Goal: Transaction & Acquisition: Book appointment/travel/reservation

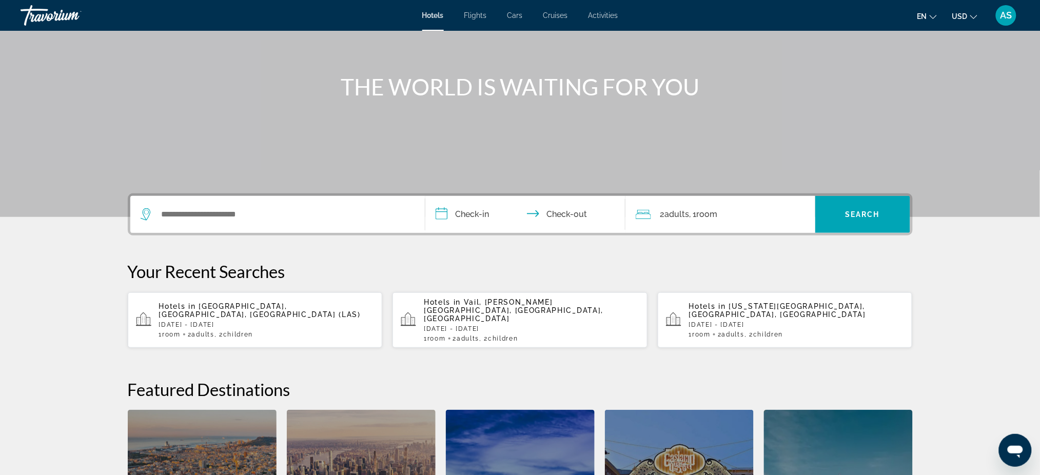
scroll to position [137, 0]
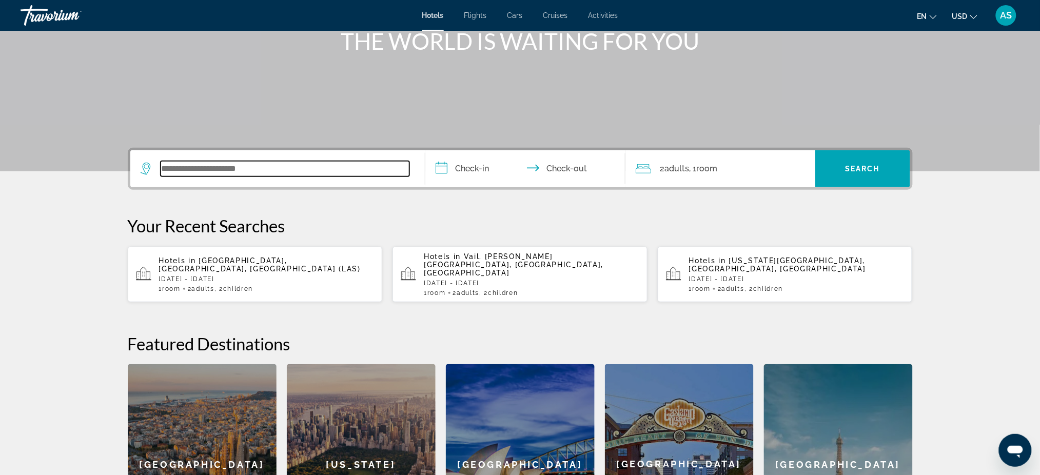
click at [186, 165] on input "Search widget" at bounding box center [285, 168] width 249 height 15
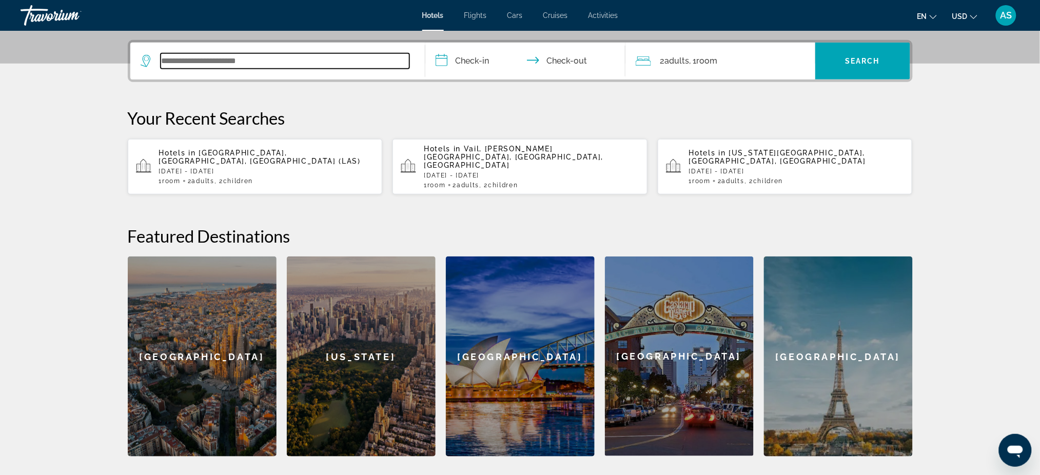
scroll to position [250, 0]
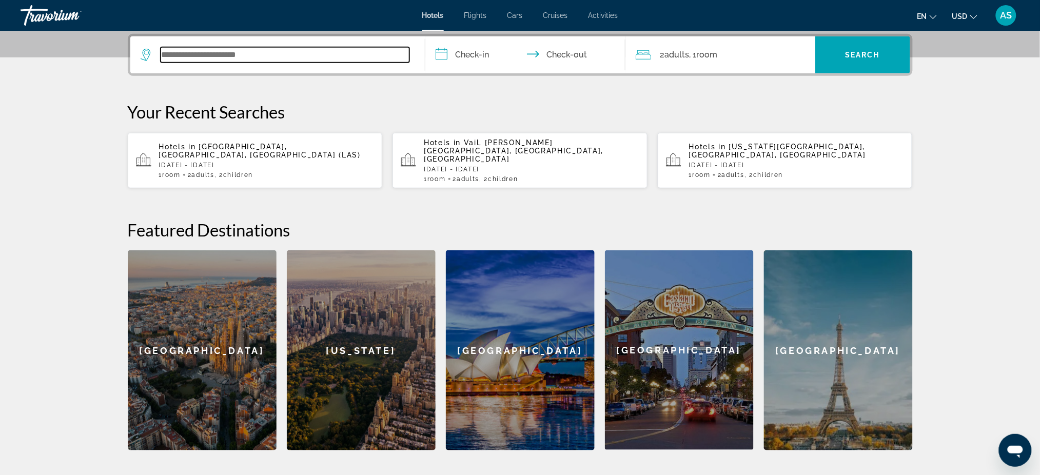
click at [193, 54] on input "Search widget" at bounding box center [285, 54] width 249 height 15
type input "*"
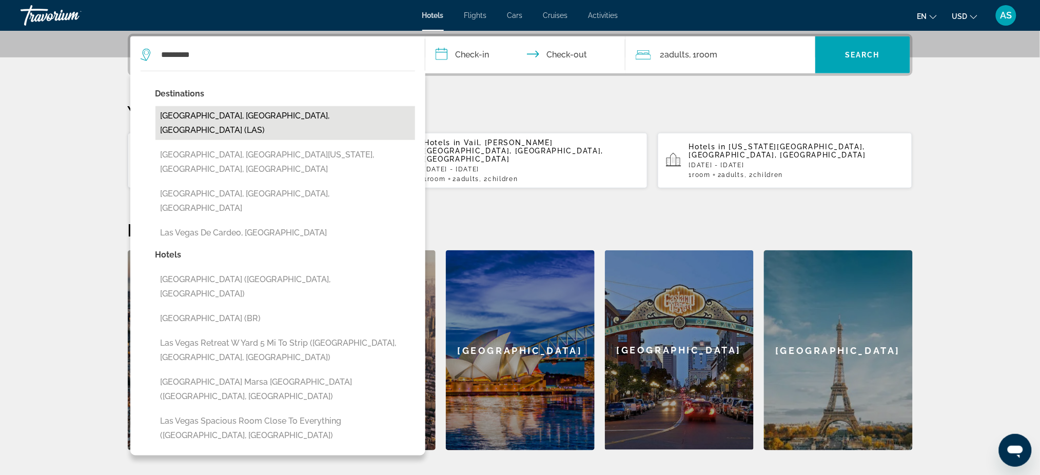
click at [215, 115] on button "[GEOGRAPHIC_DATA], [GEOGRAPHIC_DATA], [GEOGRAPHIC_DATA] (LAS)" at bounding box center [286, 123] width 260 height 34
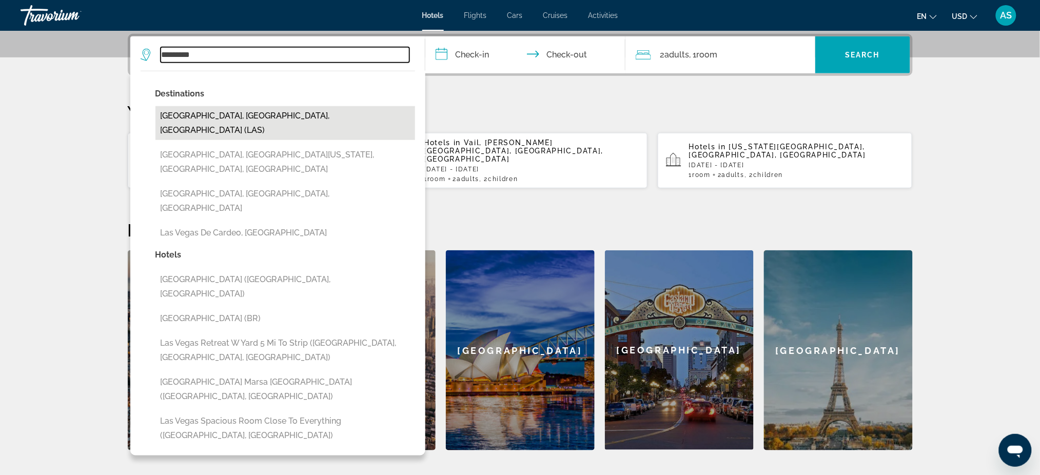
type input "**********"
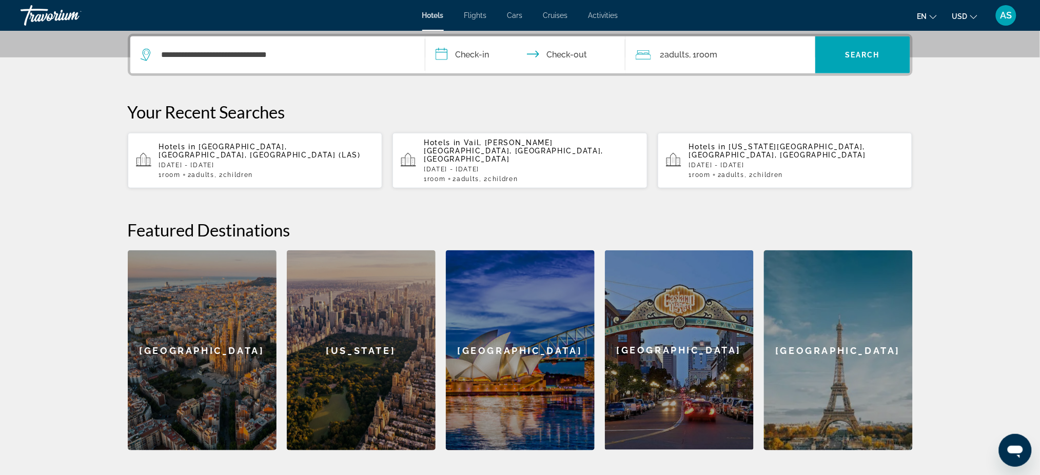
click at [465, 53] on input "**********" at bounding box center [527, 56] width 204 height 40
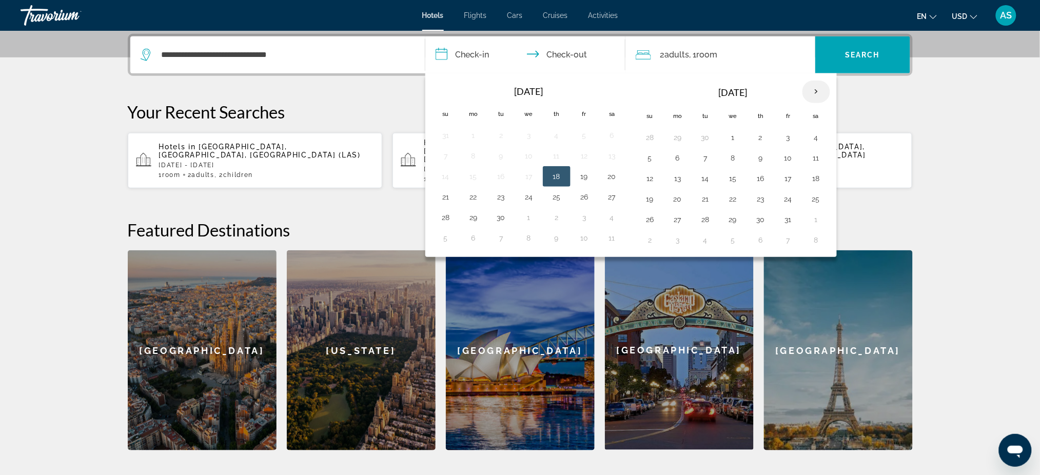
click at [817, 90] on th "Next month" at bounding box center [817, 92] width 28 height 23
click at [707, 203] on button "23" at bounding box center [706, 199] width 16 height 14
click at [792, 203] on button "26" at bounding box center [789, 199] width 16 height 14
type input "**********"
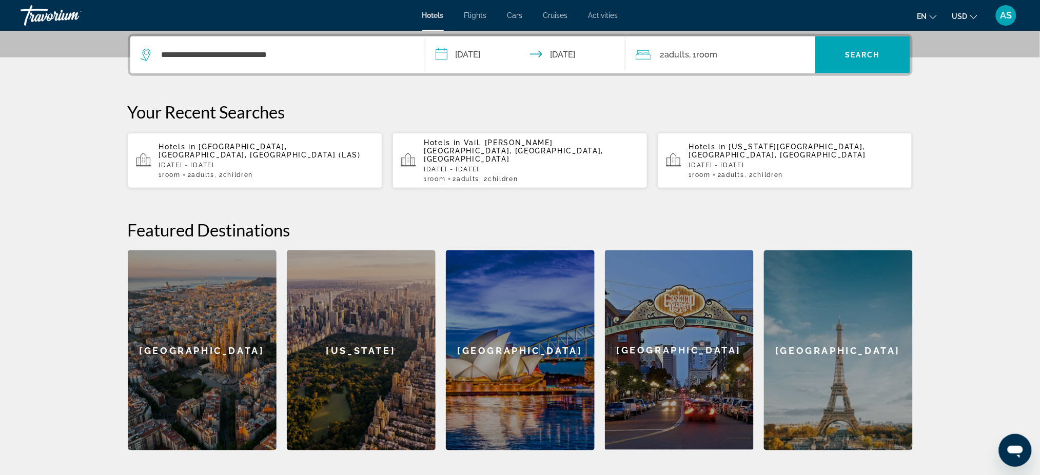
click at [715, 50] on span "Room" at bounding box center [707, 55] width 21 height 10
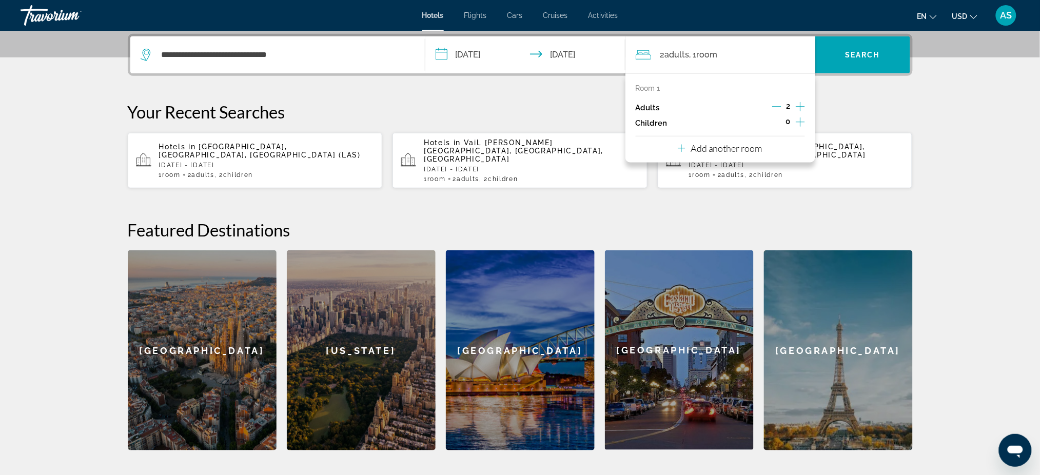
click at [799, 122] on icon "Increment children" at bounding box center [800, 122] width 9 height 9
click at [694, 153] on span "Travelers: 2 adults, 2 children" at bounding box center [674, 150] width 60 height 12
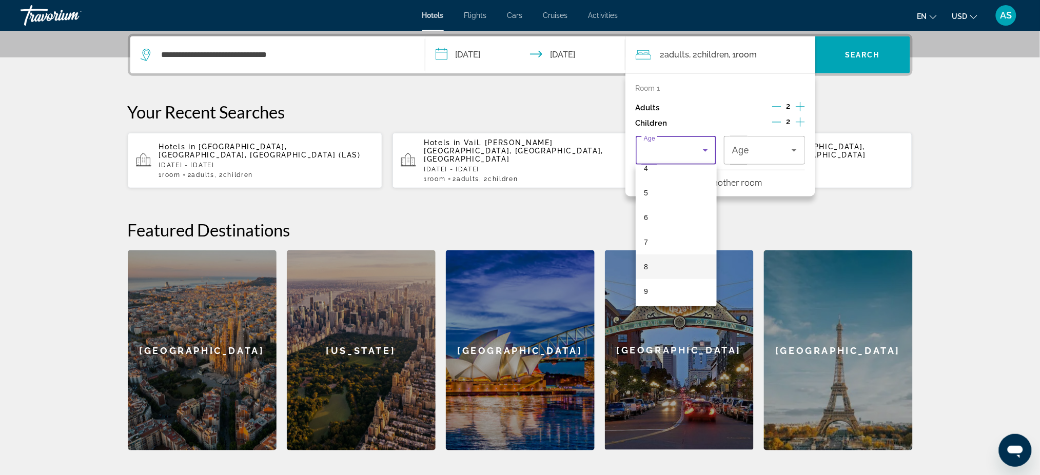
scroll to position [137, 0]
click at [659, 266] on mat-option "9" at bounding box center [676, 267] width 81 height 25
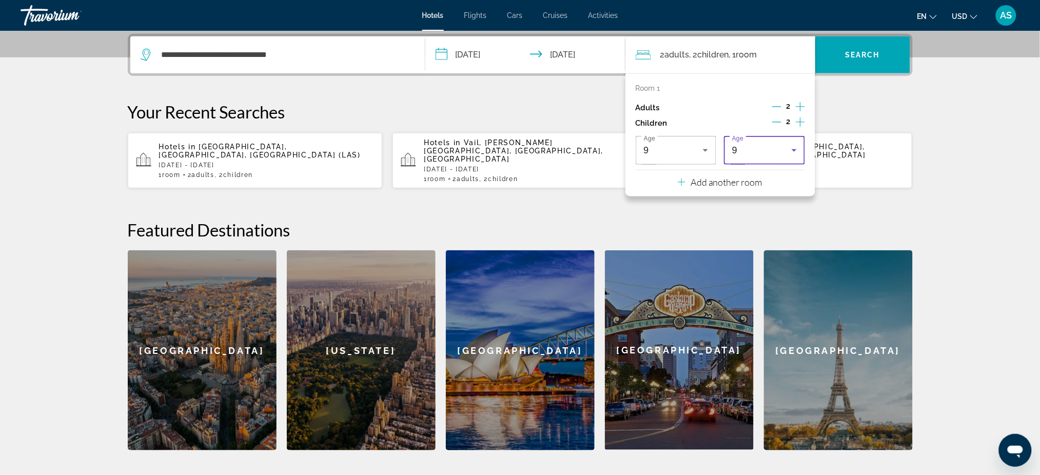
click at [765, 152] on div "9" at bounding box center [762, 150] width 60 height 12
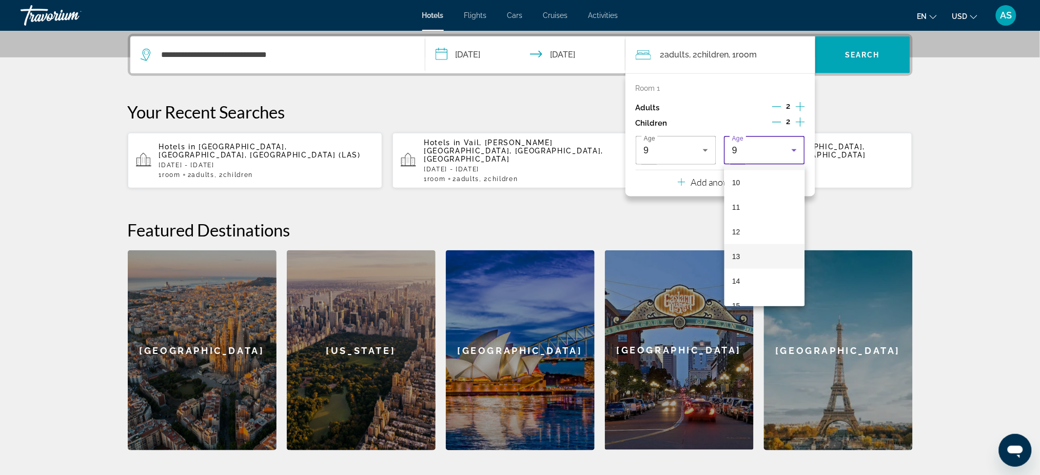
scroll to position [246, 0]
click at [741, 203] on mat-option "11" at bounding box center [765, 206] width 81 height 25
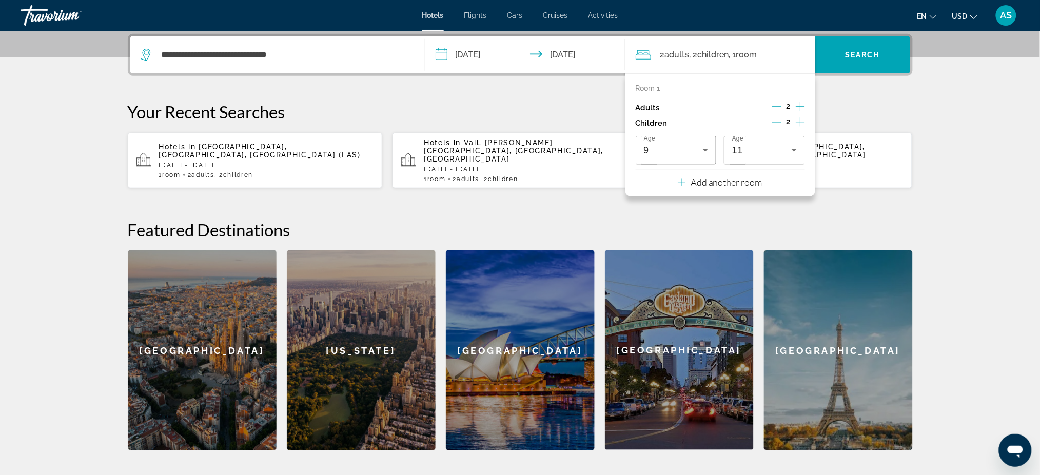
click at [851, 203] on div "**********" at bounding box center [520, 242] width 826 height 417
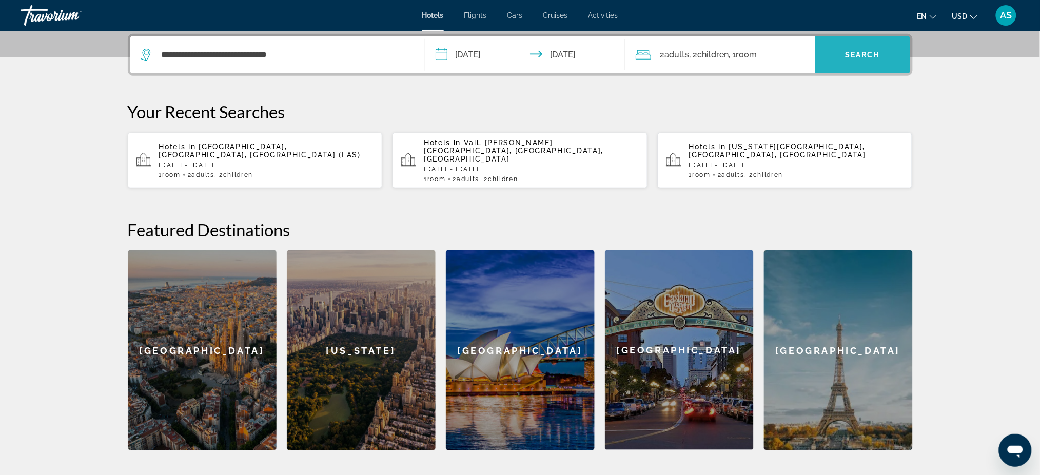
click at [860, 55] on span "Search" at bounding box center [862, 55] width 35 height 8
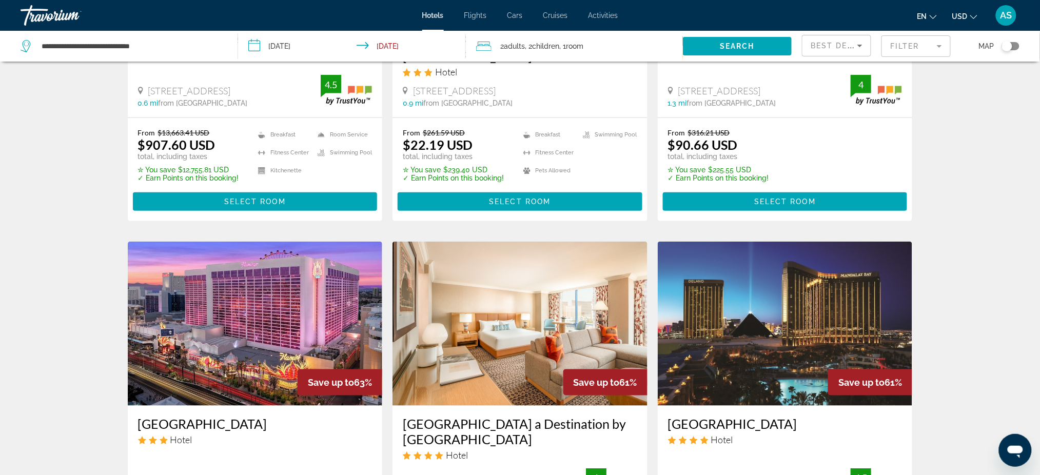
scroll to position [205, 0]
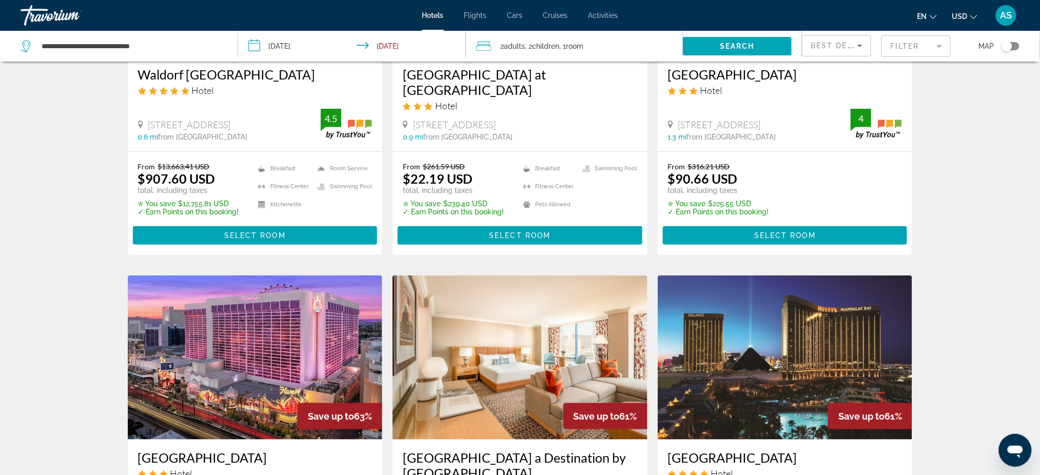
click at [927, 45] on mat-form-field "Filter" at bounding box center [916, 46] width 69 height 22
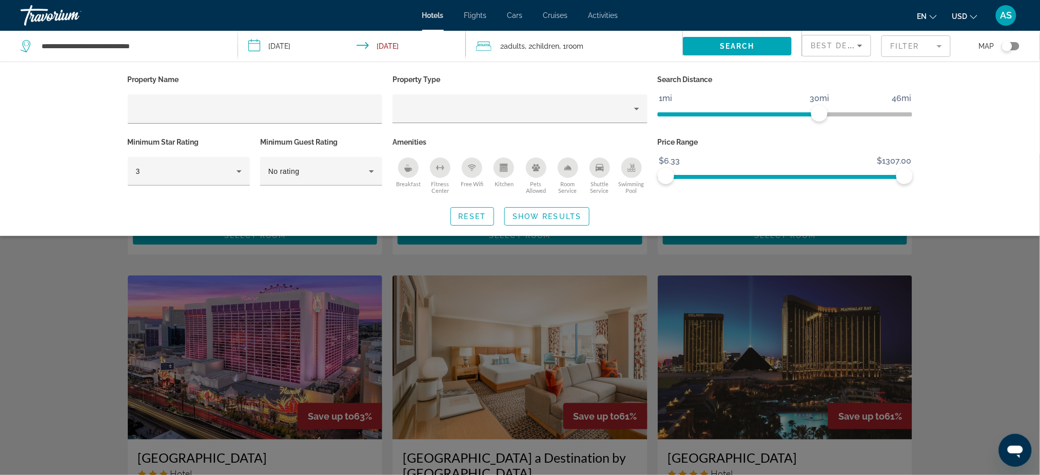
click at [532, 170] on icon "Pets Allowed" at bounding box center [536, 168] width 8 height 8
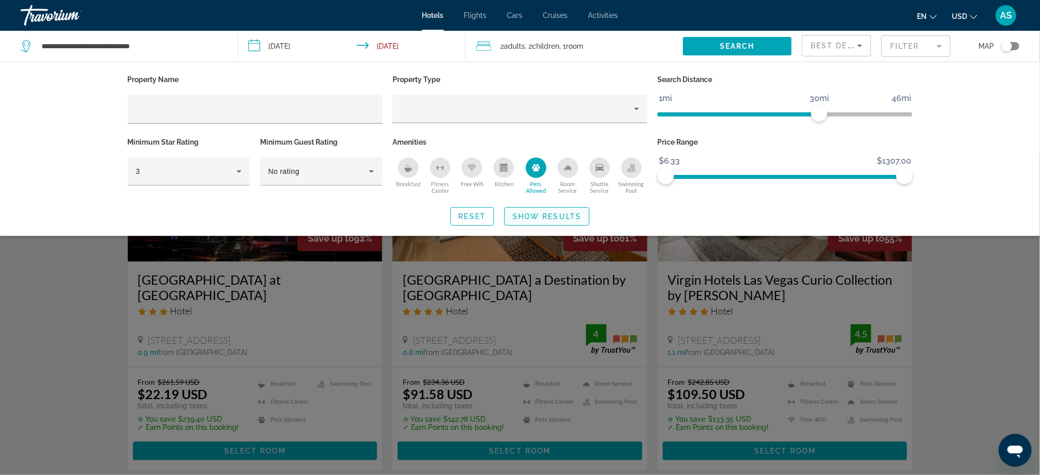
click at [530, 217] on span "Show Results" at bounding box center [547, 216] width 69 height 8
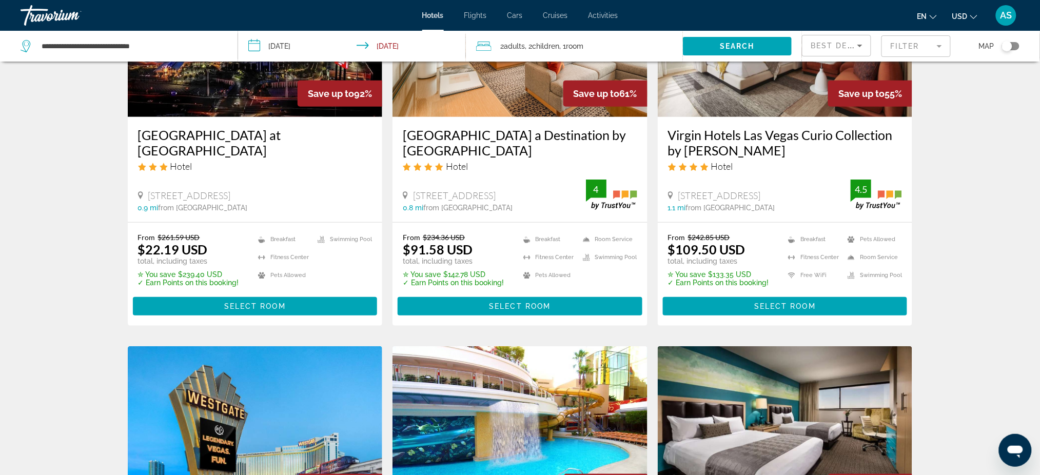
scroll to position [68, 0]
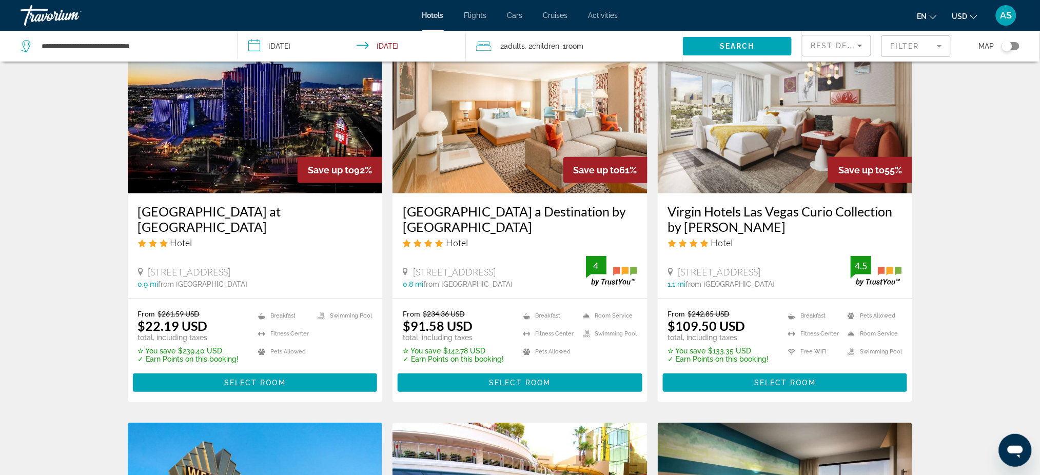
click at [802, 152] on img "Main content" at bounding box center [785, 111] width 255 height 164
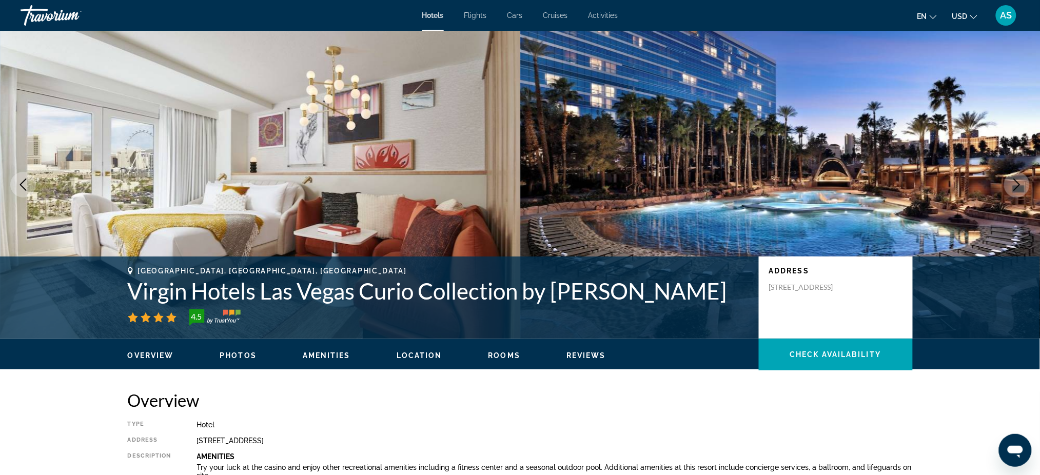
click at [1014, 185] on icon "Next image" at bounding box center [1017, 185] width 12 height 12
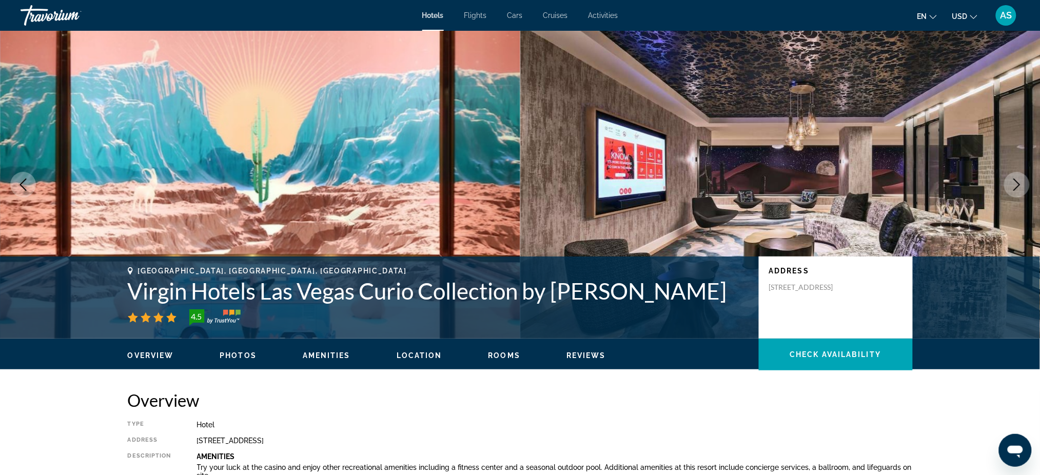
click at [1014, 185] on icon "Next image" at bounding box center [1017, 185] width 12 height 12
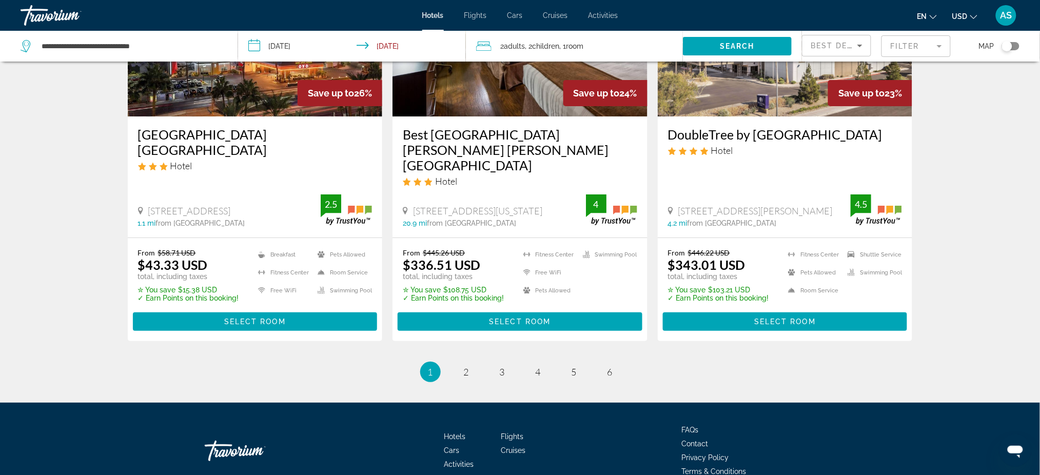
scroll to position [1350, 0]
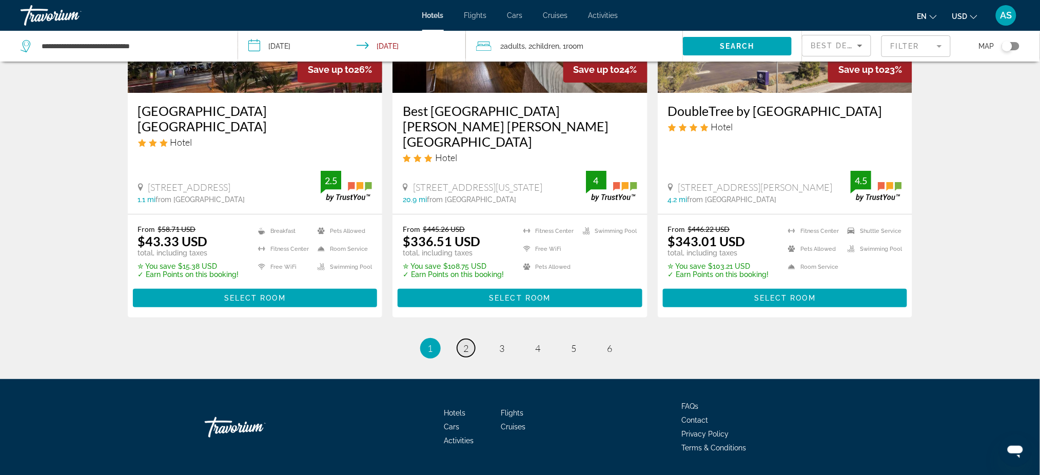
click at [464, 343] on span "2" at bounding box center [466, 348] width 5 height 11
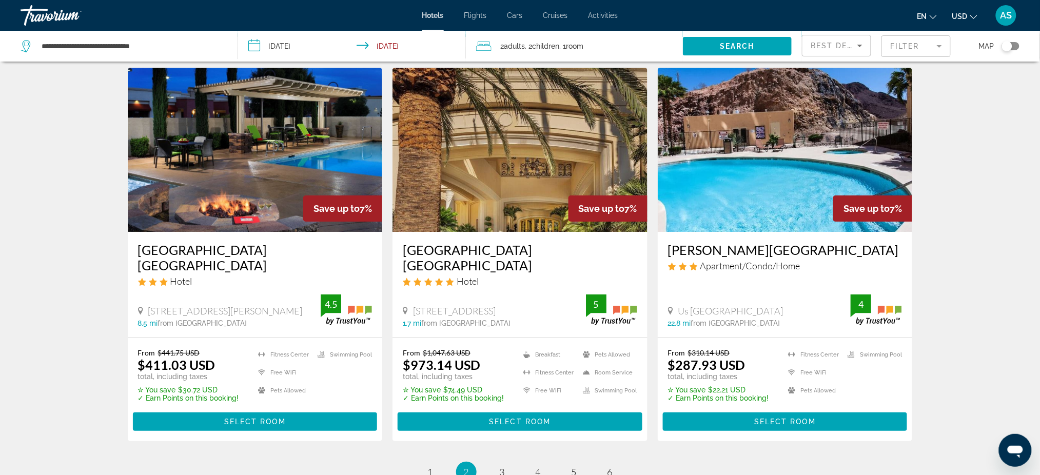
scroll to position [1232, 0]
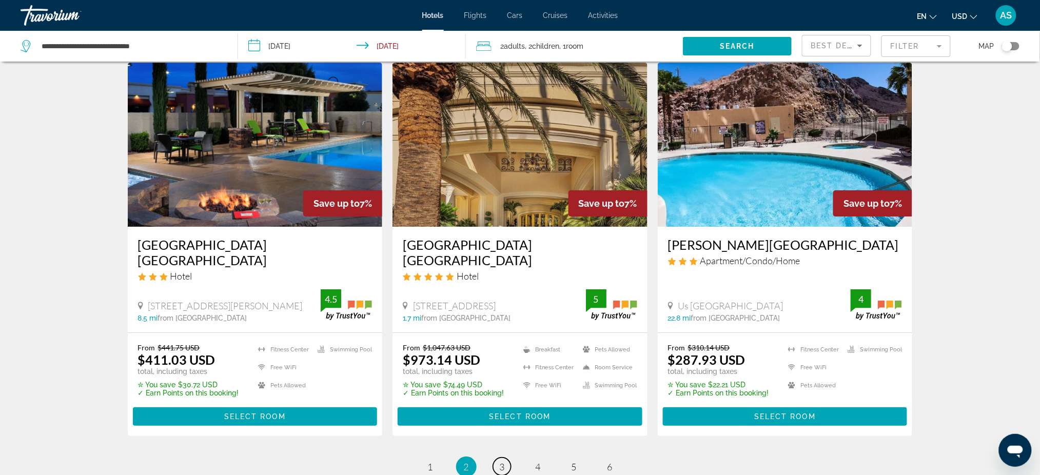
click at [498, 458] on link "page 3" at bounding box center [502, 467] width 18 height 18
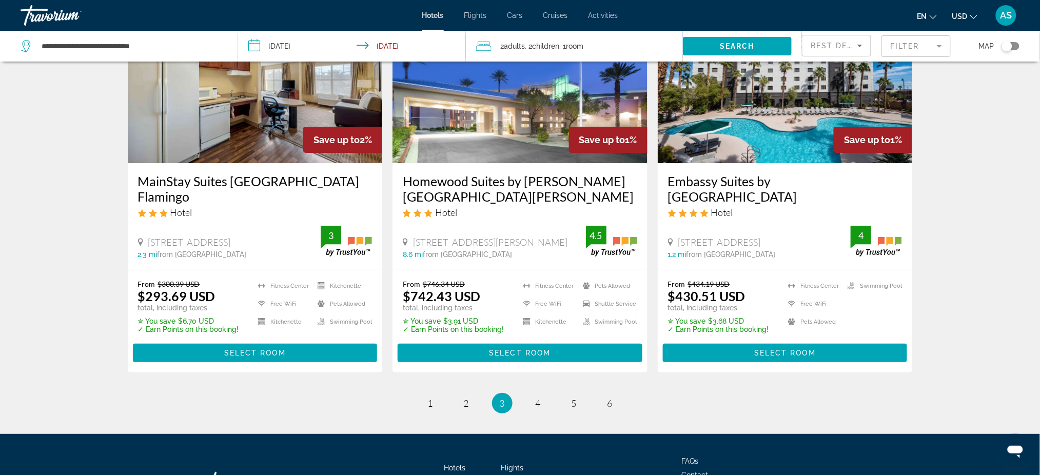
scroll to position [1355, 0]
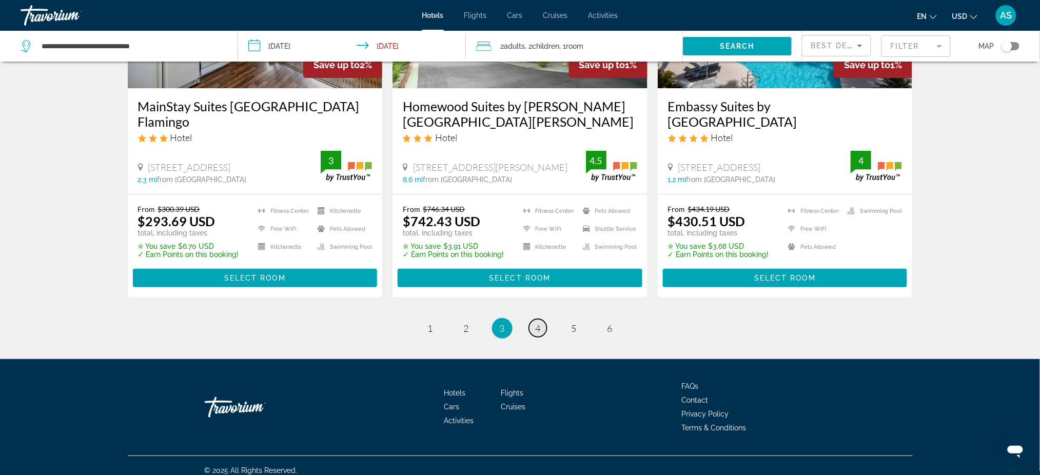
click at [537, 327] on link "page 4" at bounding box center [538, 328] width 18 height 18
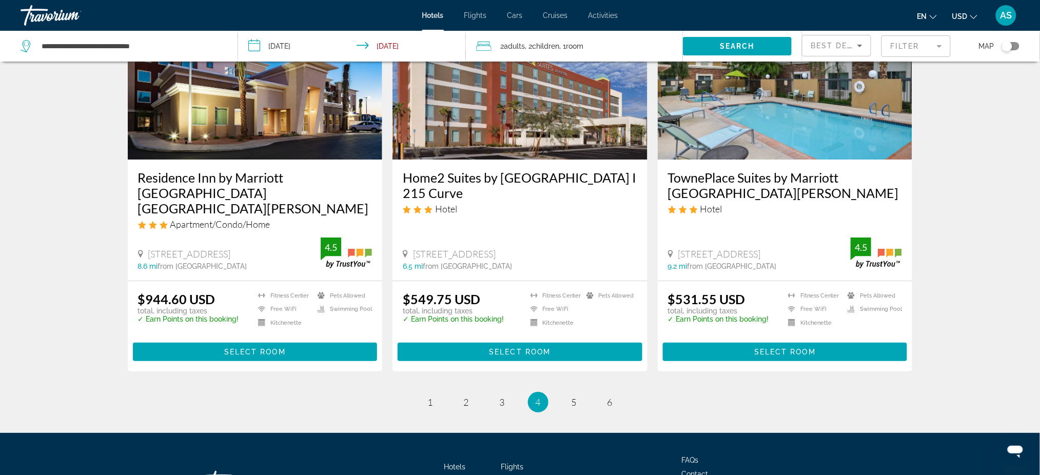
scroll to position [1353, 0]
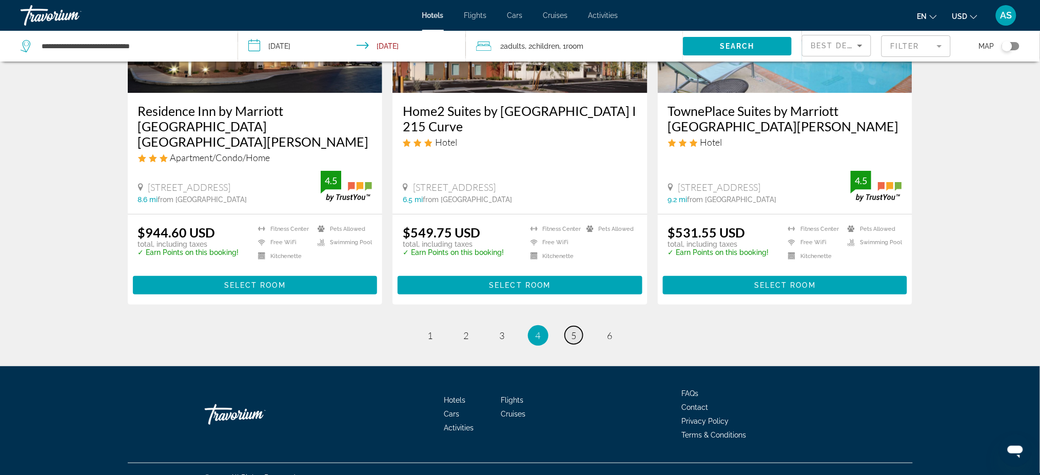
click at [574, 330] on span "5" at bounding box center [574, 335] width 5 height 11
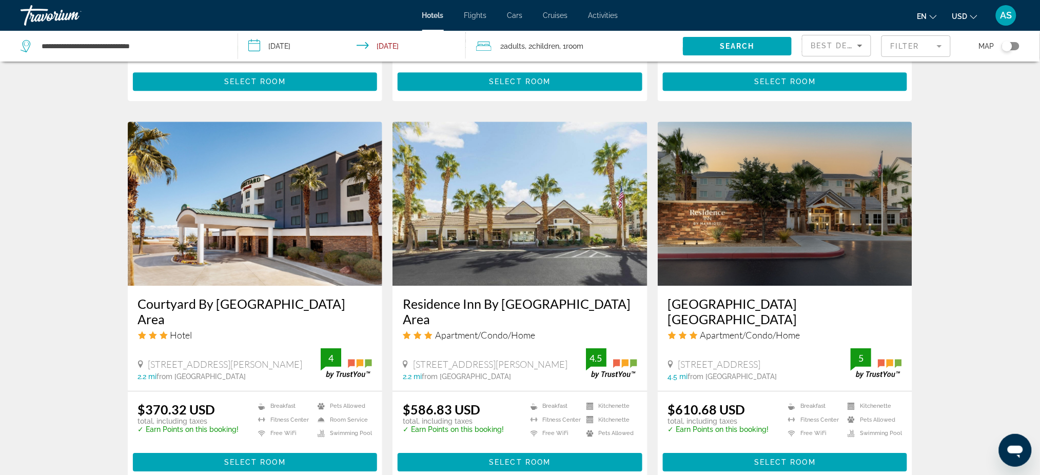
scroll to position [1095, 0]
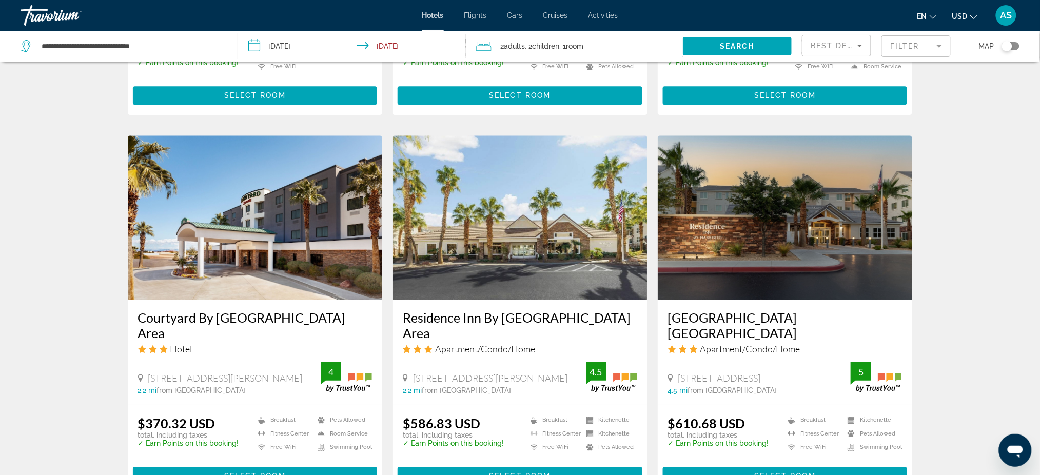
click at [907, 46] on mat-form-field "Filter" at bounding box center [916, 46] width 69 height 22
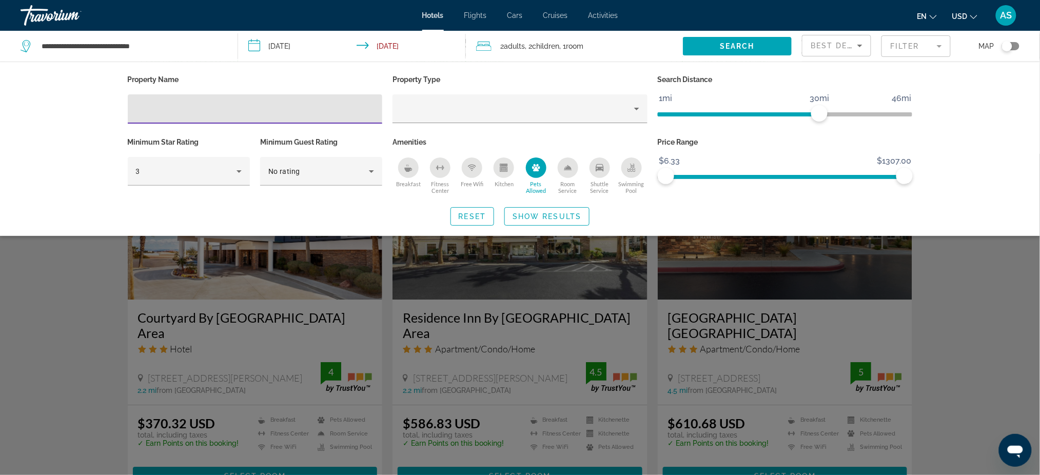
click at [844, 46] on span "Best Deals" at bounding box center [837, 46] width 53 height 8
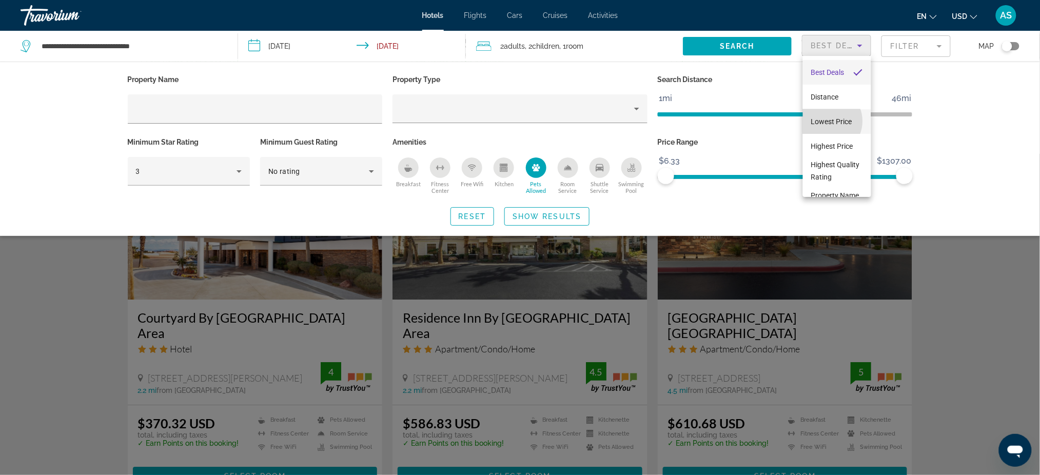
click at [827, 121] on span "Lowest Price" at bounding box center [831, 122] width 41 height 8
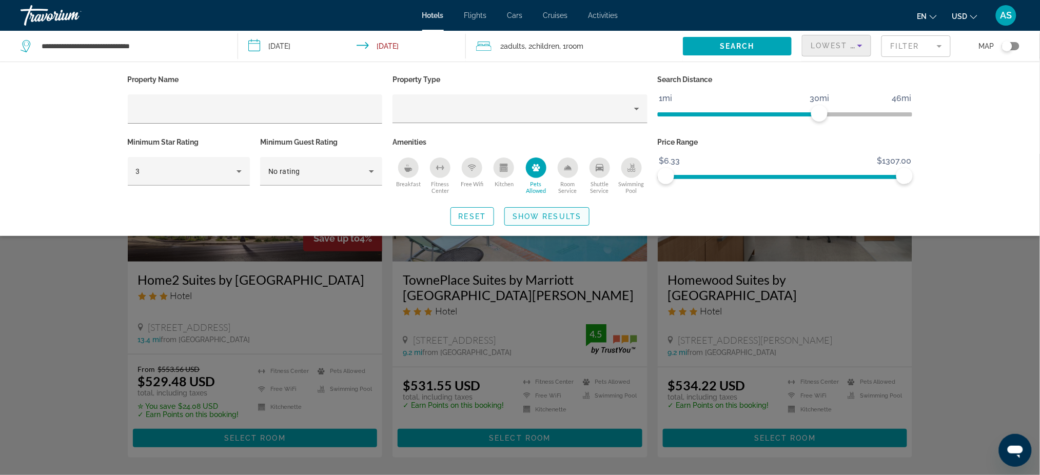
click at [534, 216] on span "Show Results" at bounding box center [547, 216] width 69 height 8
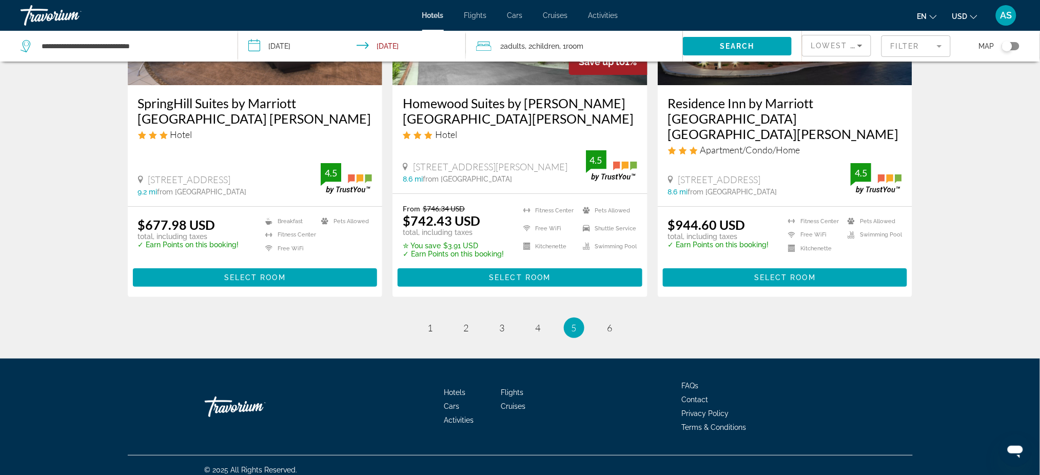
scroll to position [1329, 0]
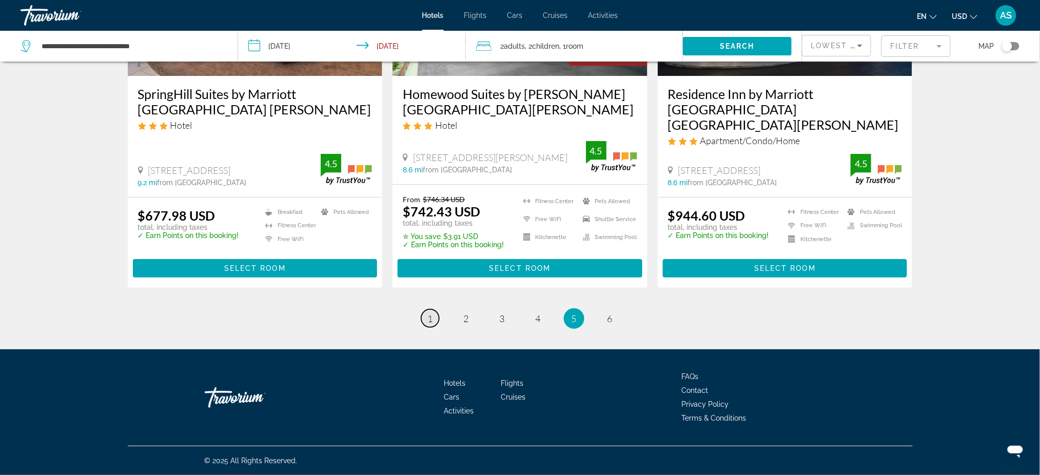
click at [432, 317] on span "1" at bounding box center [430, 318] width 5 height 11
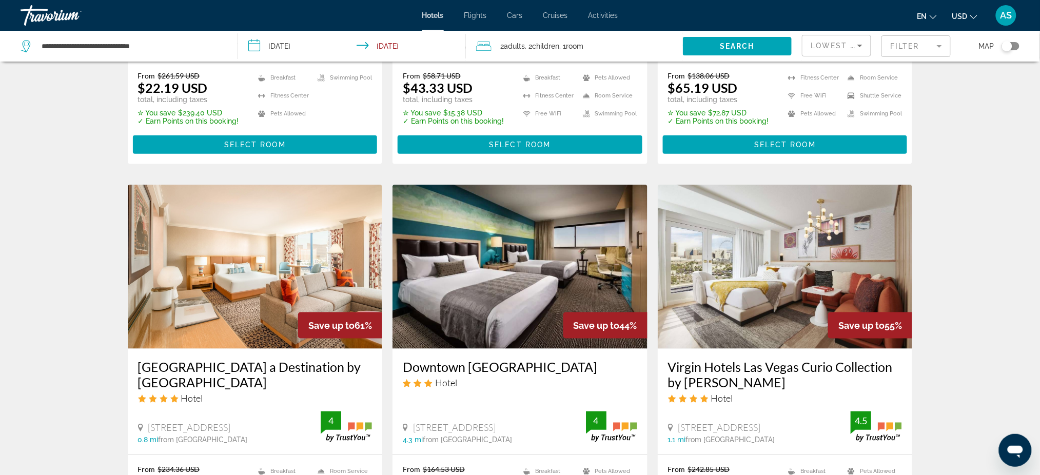
scroll to position [411, 0]
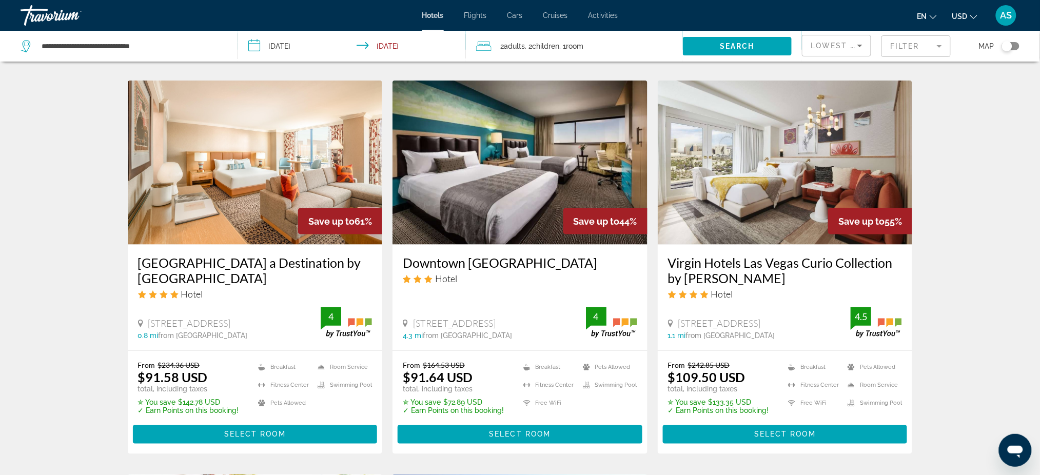
click at [713, 255] on h3 "Virgin Hotels Las Vegas Curio Collection by [PERSON_NAME]" at bounding box center [785, 270] width 235 height 31
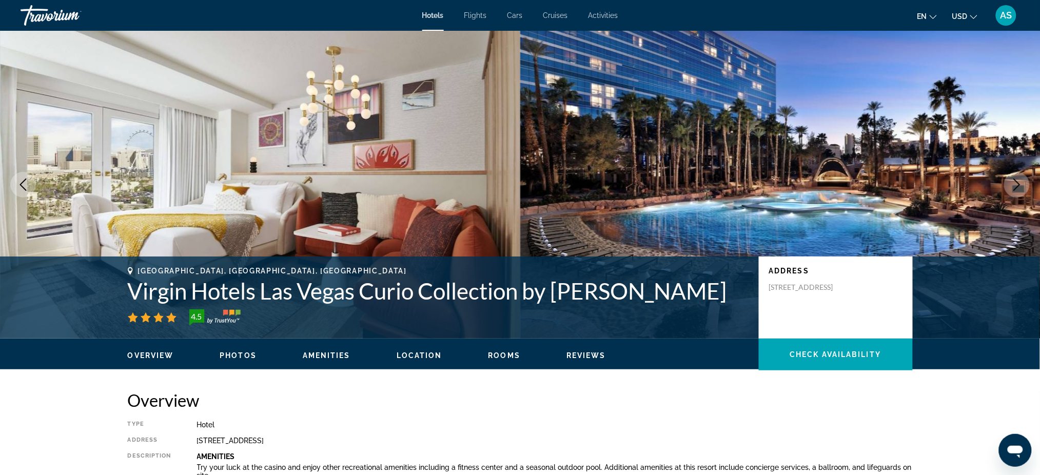
click at [1016, 186] on icon "Next image" at bounding box center [1017, 185] width 12 height 12
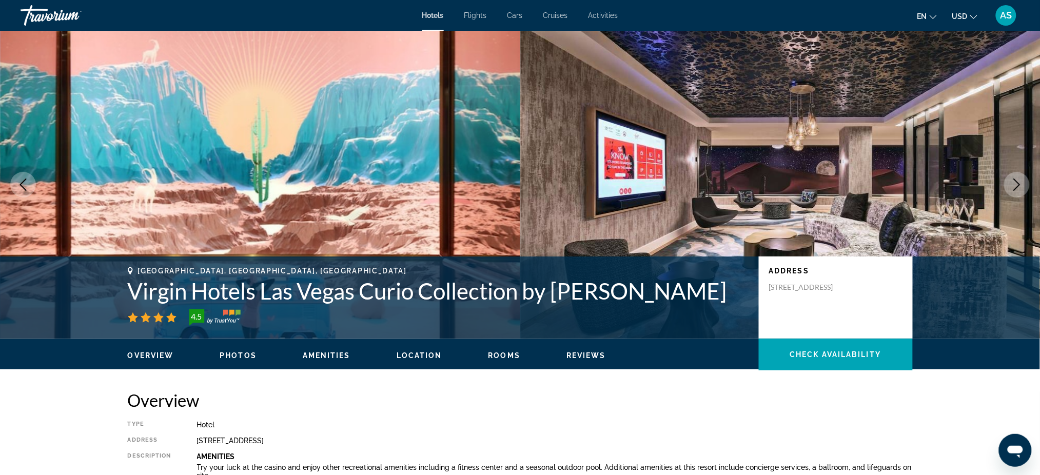
click at [1016, 186] on icon "Next image" at bounding box center [1017, 185] width 12 height 12
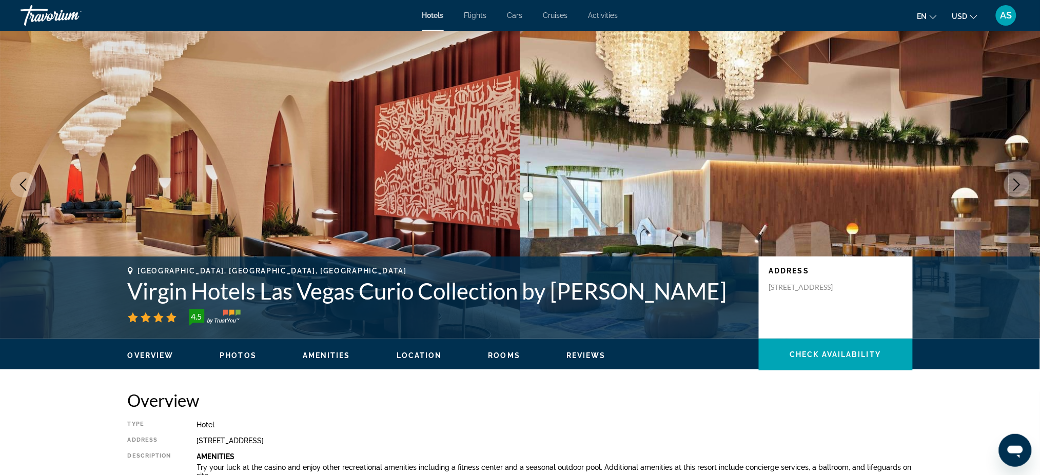
click at [1016, 186] on icon "Next image" at bounding box center [1017, 185] width 12 height 12
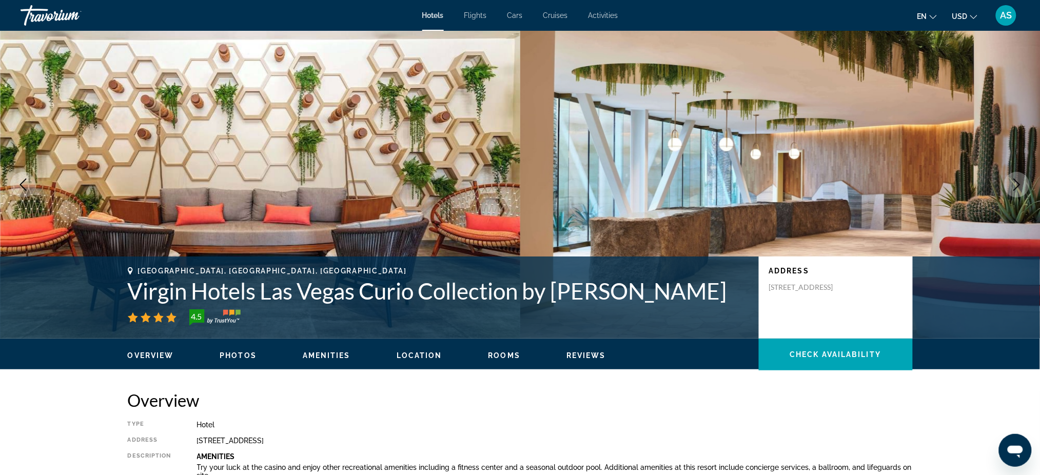
click at [1016, 186] on icon "Next image" at bounding box center [1017, 185] width 12 height 12
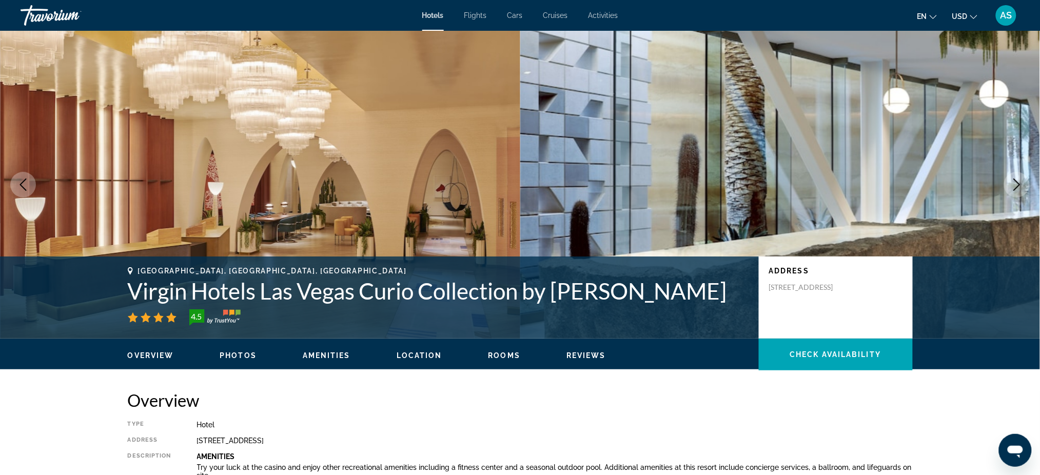
click at [1016, 186] on icon "Next image" at bounding box center [1017, 185] width 12 height 12
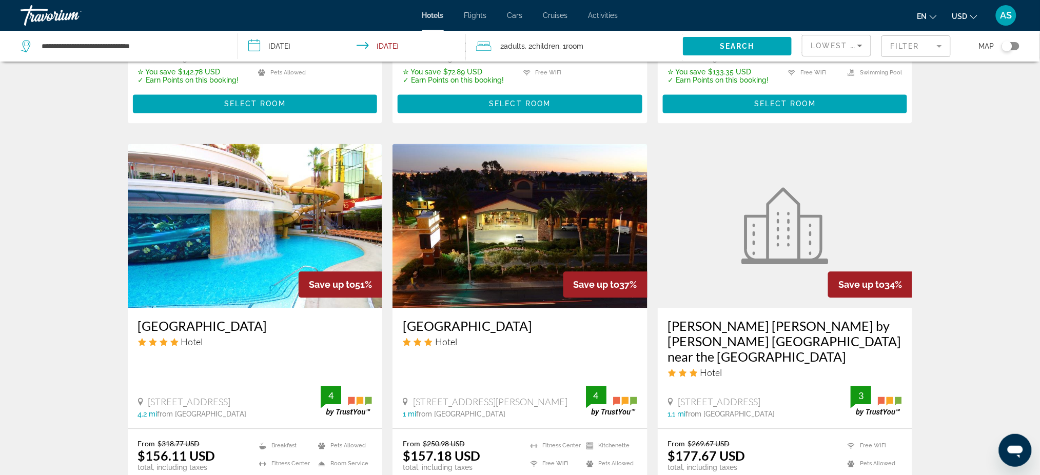
scroll to position [821, 0]
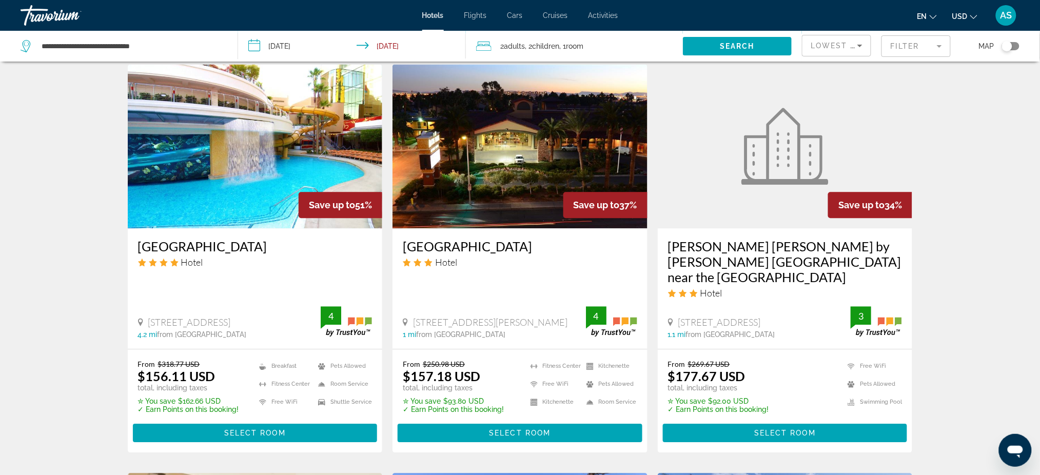
click at [242, 119] on img "Main content" at bounding box center [255, 146] width 255 height 164
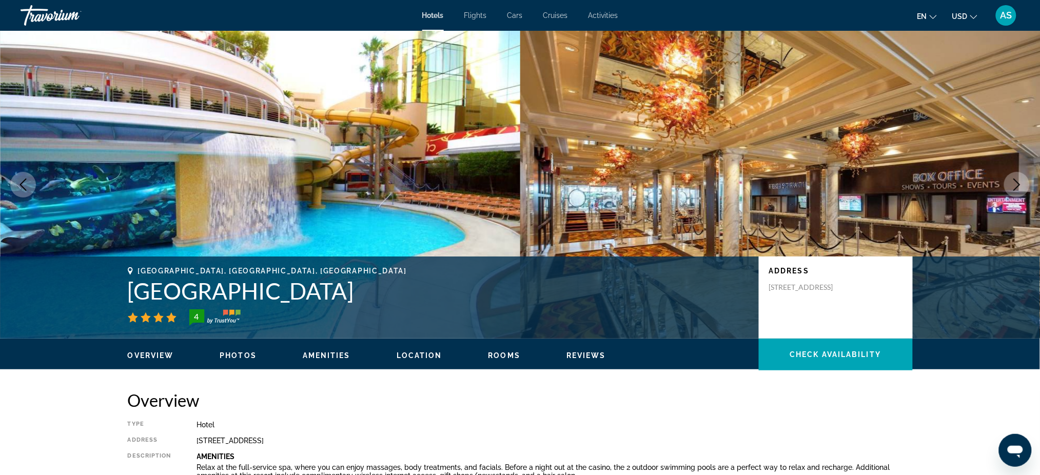
click at [1012, 181] on icon "Next image" at bounding box center [1017, 185] width 12 height 12
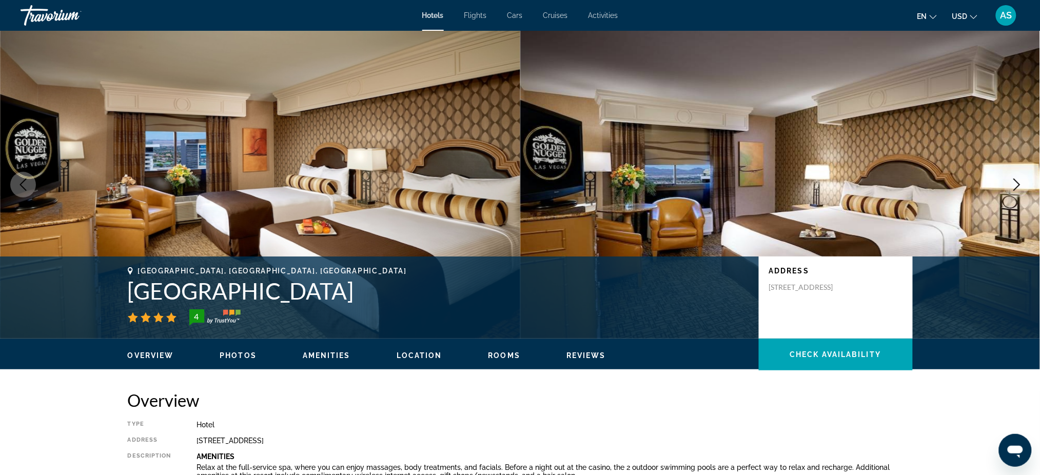
click at [1012, 181] on icon "Next image" at bounding box center [1017, 185] width 12 height 12
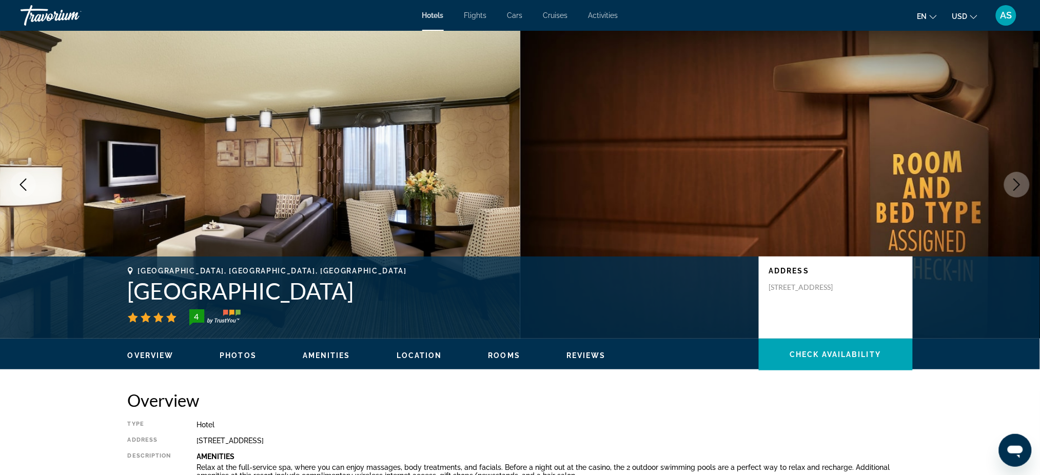
click at [1012, 181] on icon "Next image" at bounding box center [1017, 185] width 12 height 12
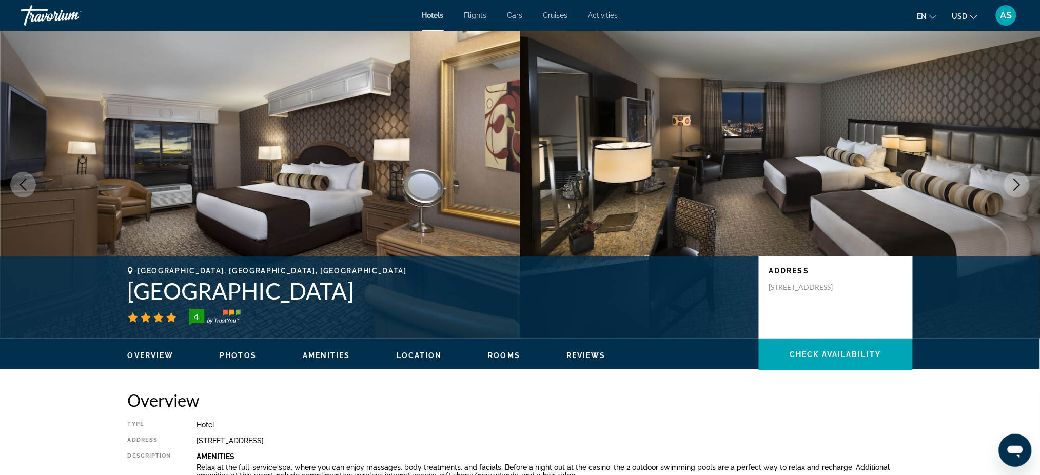
click at [1012, 181] on icon "Next image" at bounding box center [1017, 185] width 12 height 12
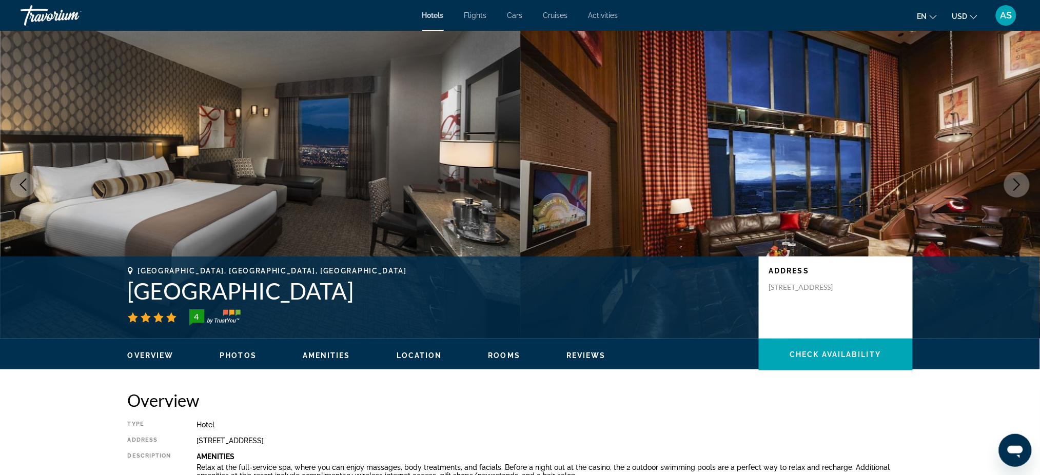
click at [1012, 181] on icon "Next image" at bounding box center [1017, 185] width 12 height 12
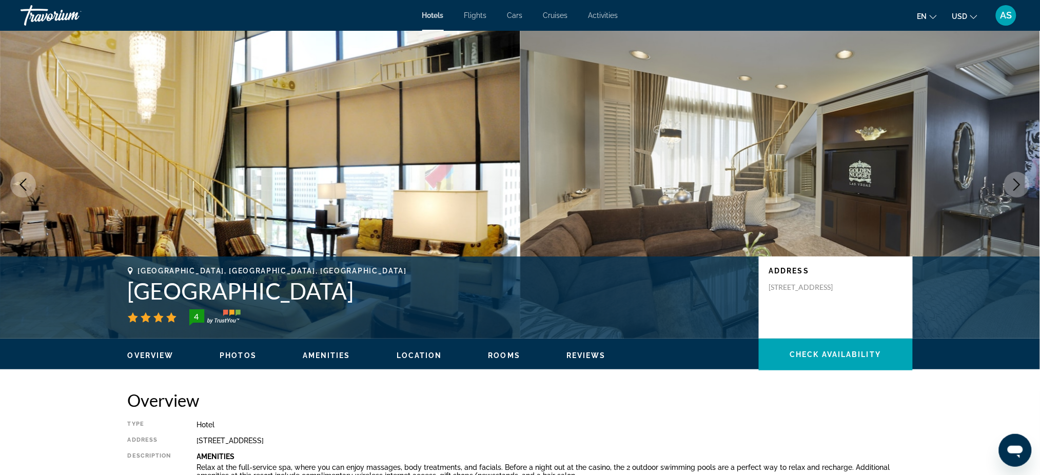
click at [1012, 181] on icon "Next image" at bounding box center [1017, 185] width 12 height 12
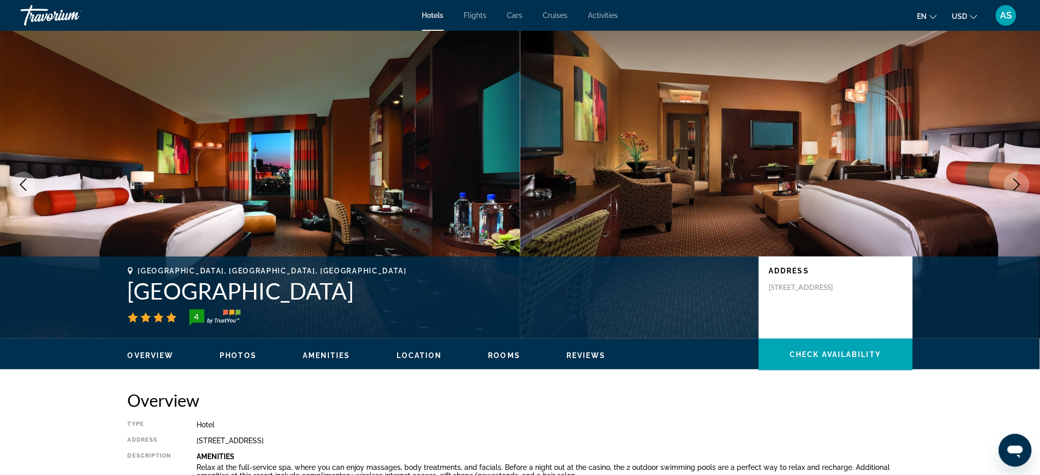
click at [1012, 181] on icon "Next image" at bounding box center [1017, 185] width 12 height 12
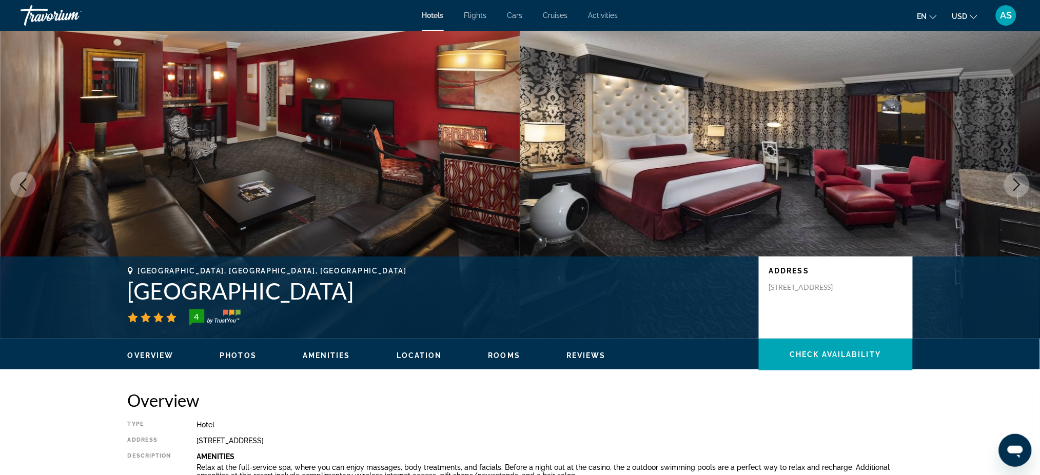
click at [1012, 181] on icon "Next image" at bounding box center [1017, 185] width 12 height 12
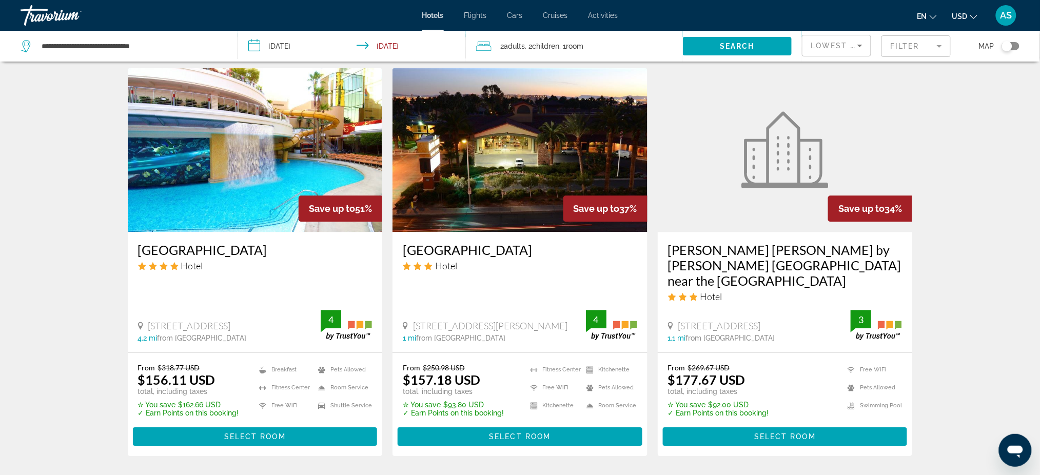
scroll to position [821, 0]
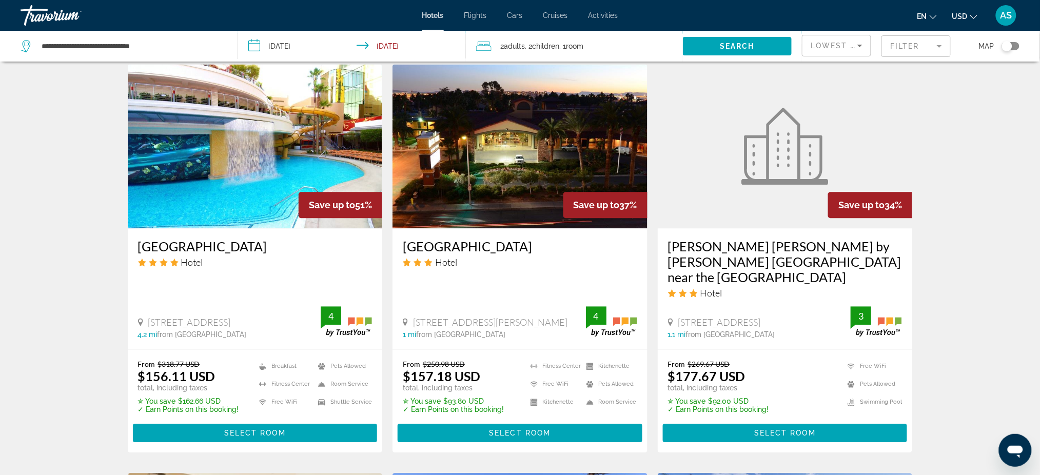
click at [500, 172] on img "Main content" at bounding box center [520, 146] width 255 height 164
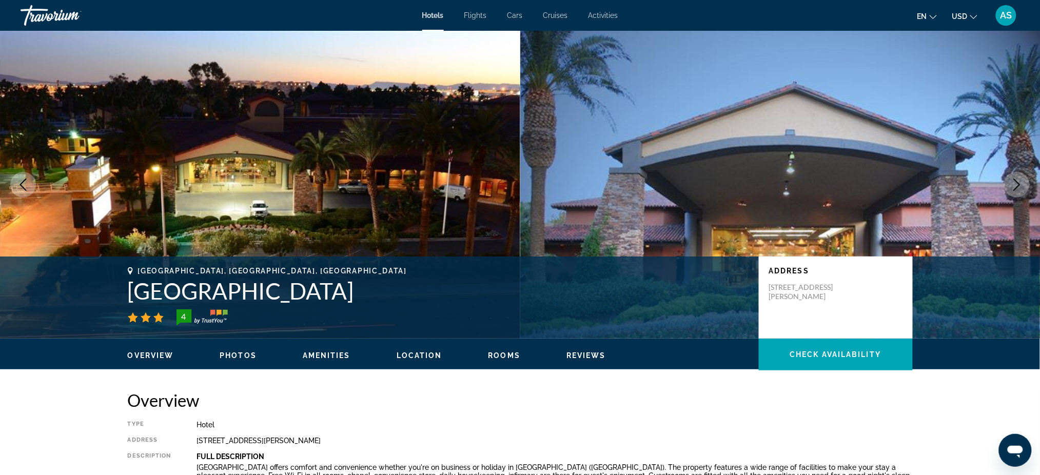
click at [1011, 187] on button "Next image" at bounding box center [1017, 185] width 26 height 26
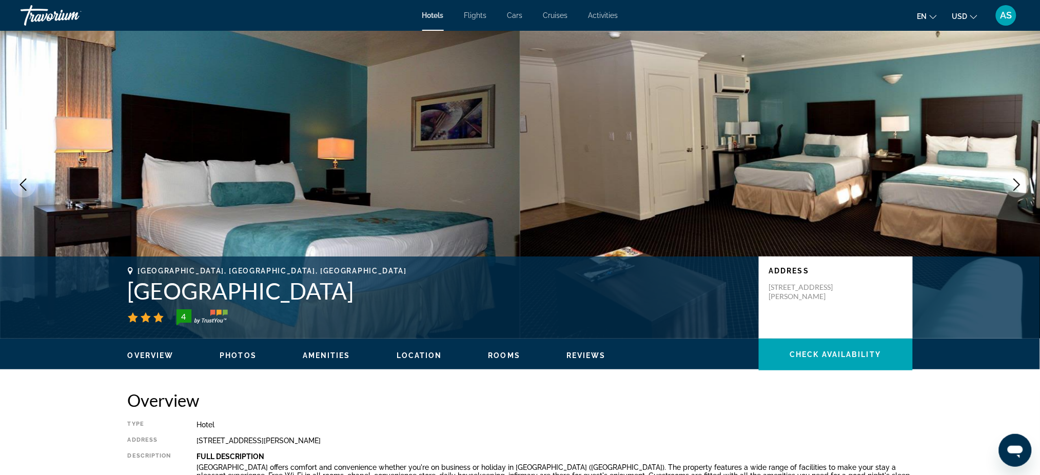
click at [1015, 184] on icon "Next image" at bounding box center [1017, 185] width 12 height 12
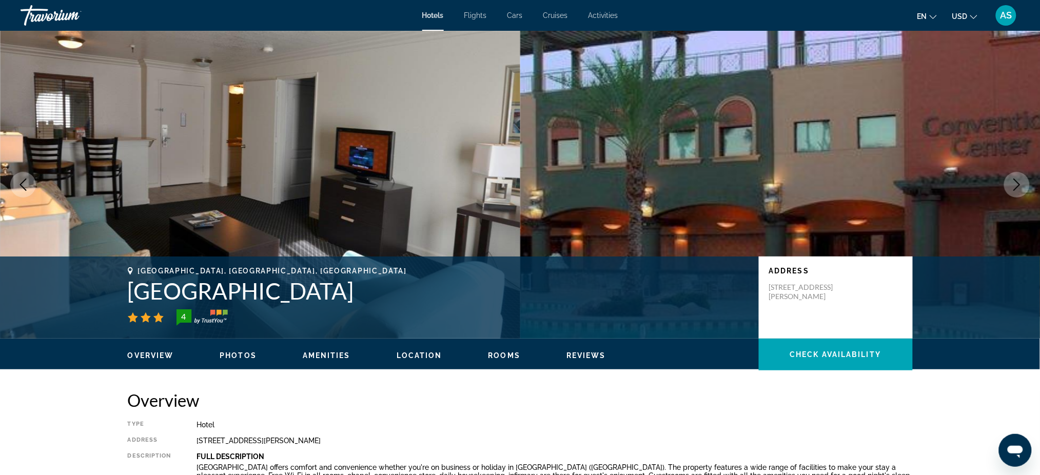
click at [1015, 184] on icon "Next image" at bounding box center [1017, 185] width 12 height 12
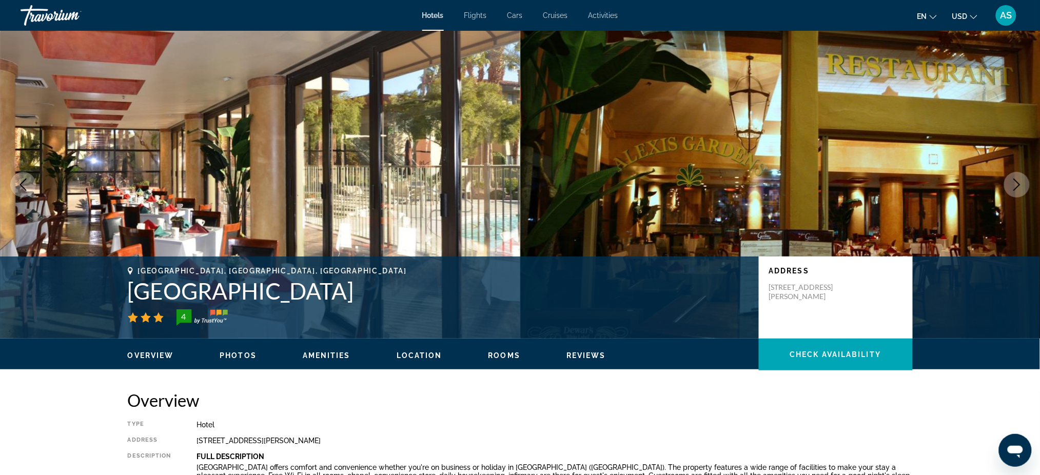
click at [1016, 184] on icon "Next image" at bounding box center [1017, 185] width 12 height 12
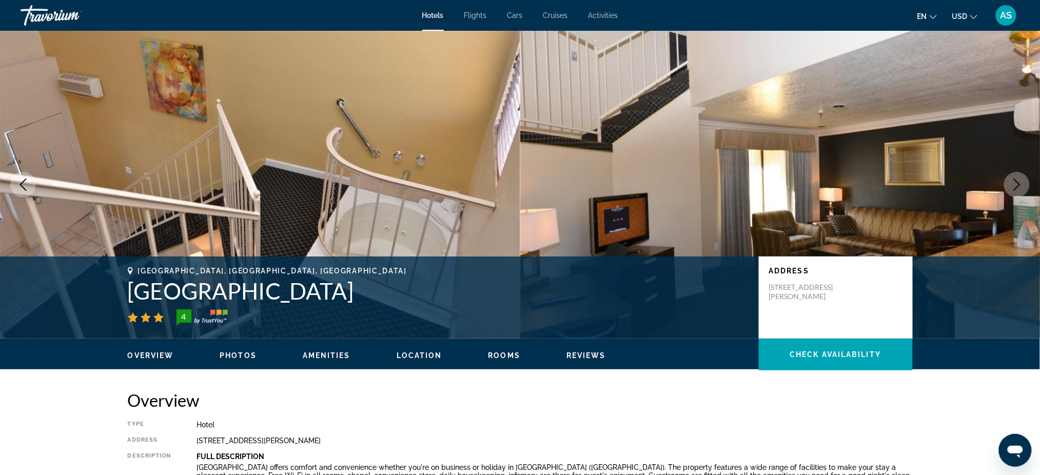
click at [1016, 184] on icon "Next image" at bounding box center [1017, 185] width 12 height 12
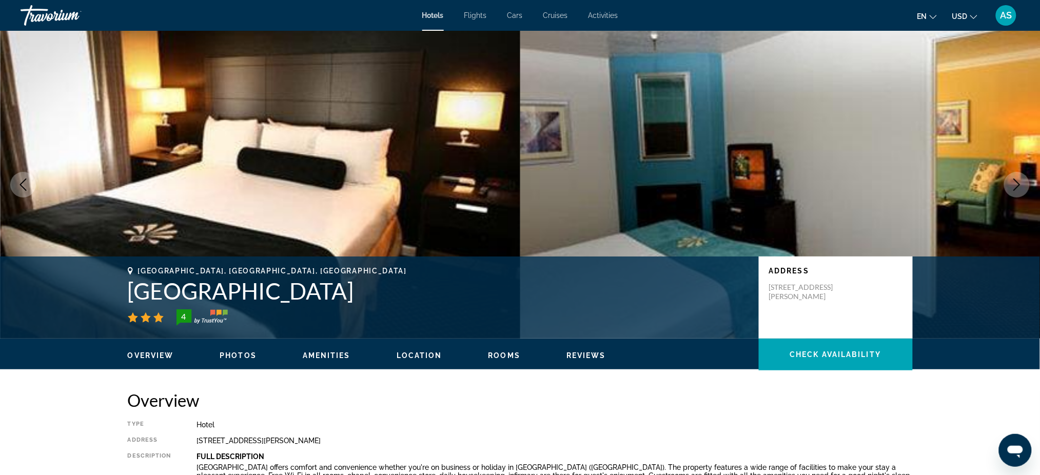
click at [1016, 184] on icon "Next image" at bounding box center [1017, 185] width 12 height 12
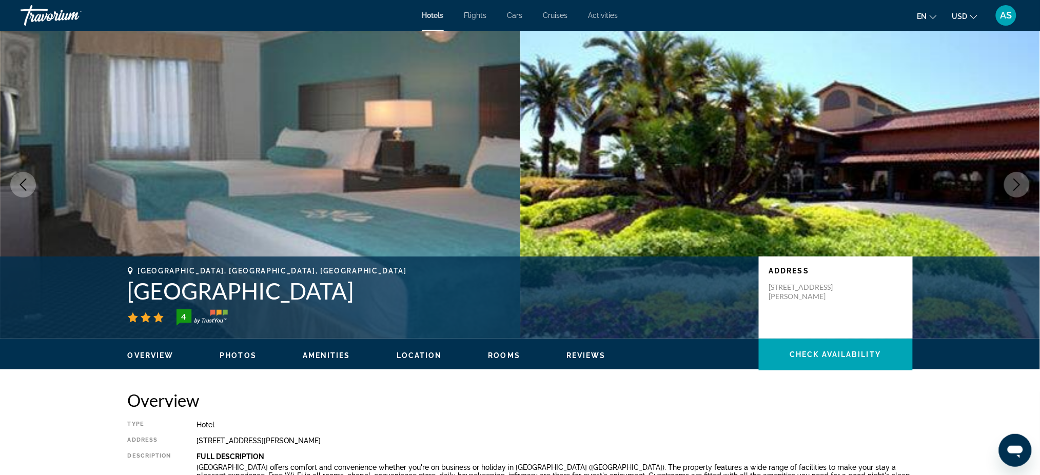
click at [1016, 184] on icon "Next image" at bounding box center [1017, 185] width 12 height 12
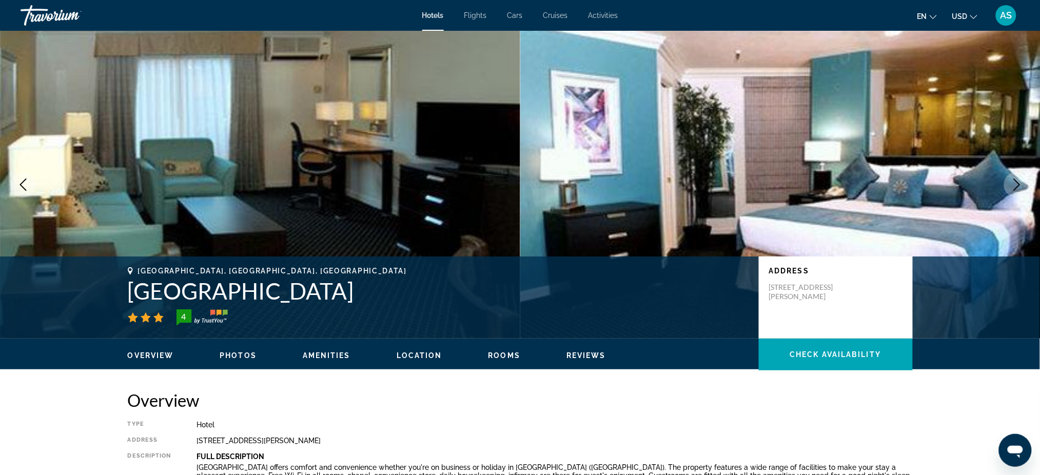
click at [1016, 184] on icon "Next image" at bounding box center [1017, 185] width 12 height 12
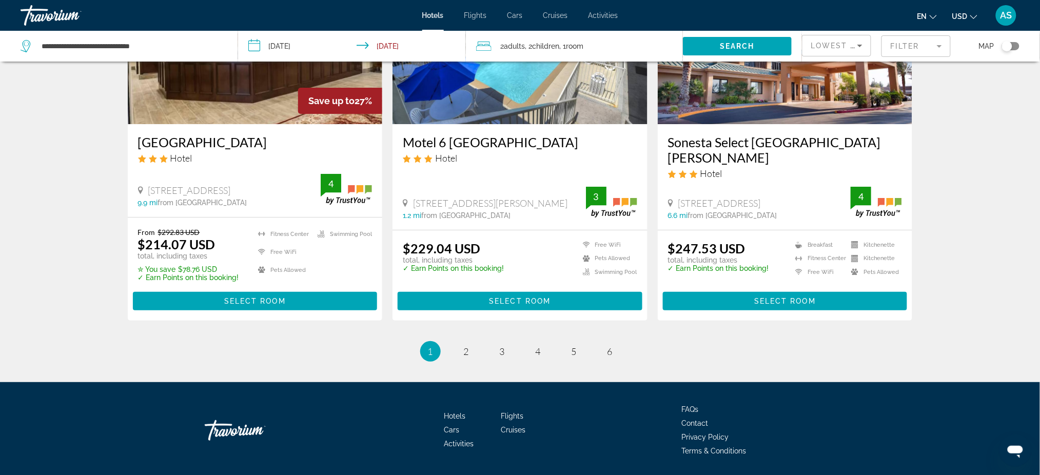
scroll to position [1335, 0]
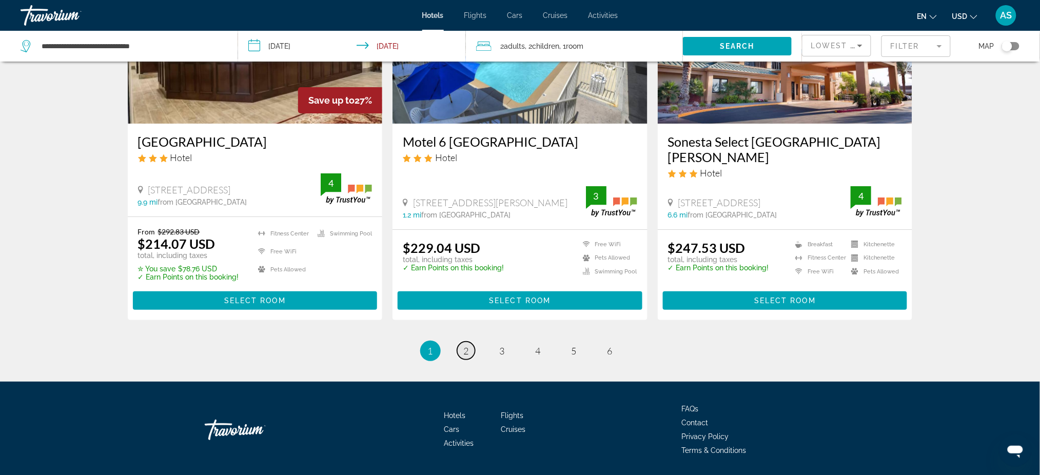
click at [463, 342] on link "page 2" at bounding box center [466, 351] width 18 height 18
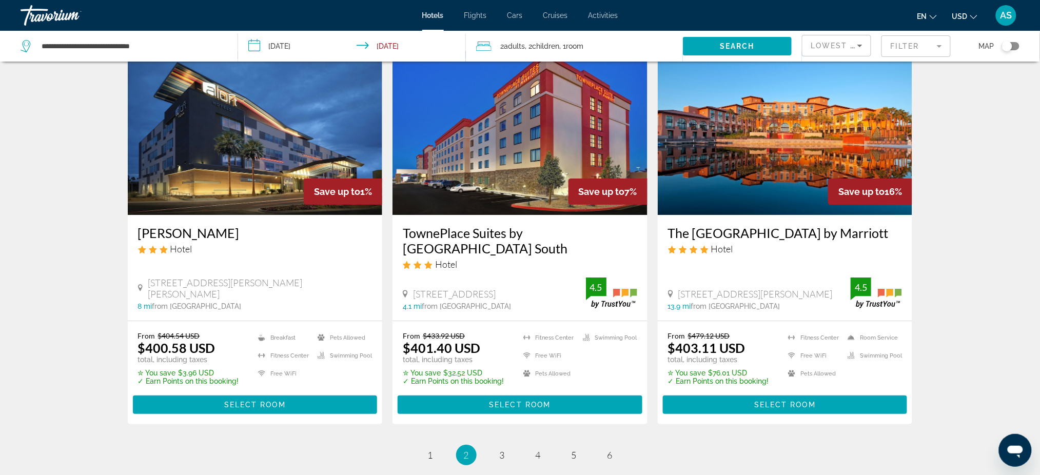
scroll to position [1298, 0]
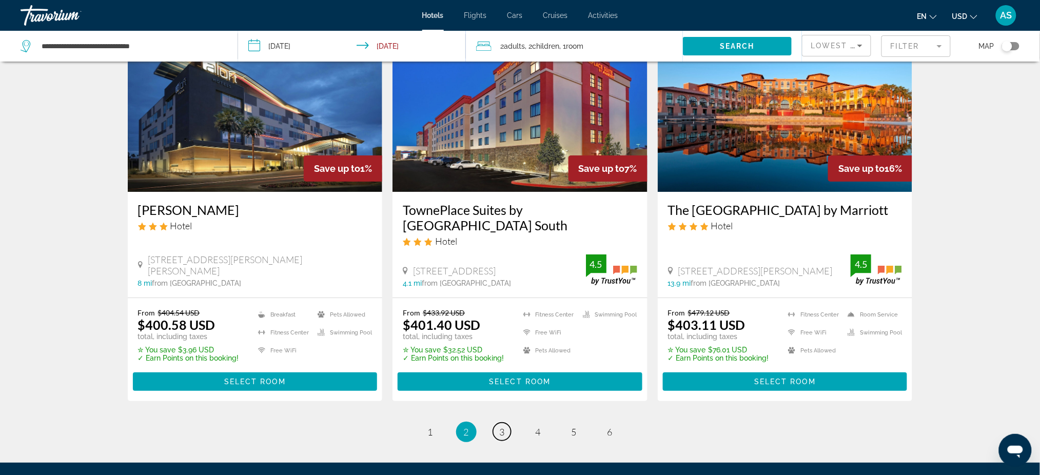
click at [500, 427] on span "3" at bounding box center [502, 432] width 5 height 11
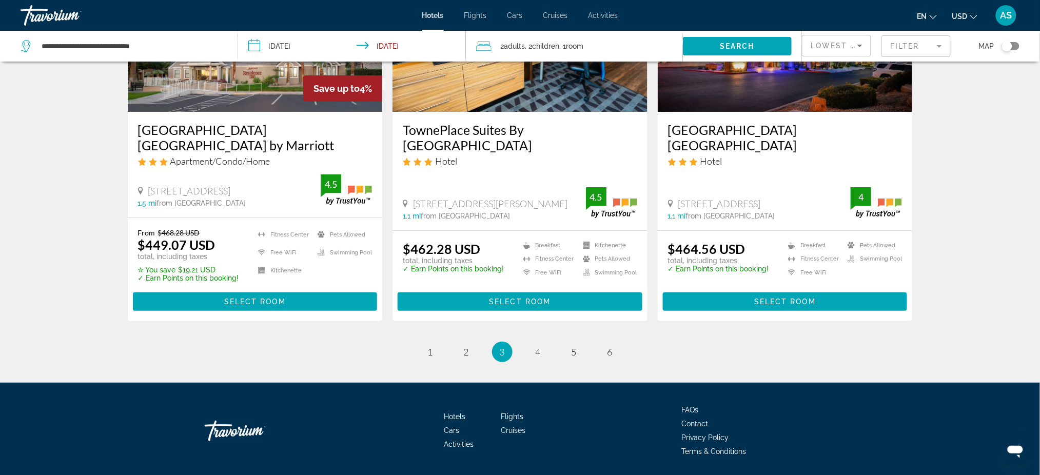
scroll to position [1350, 0]
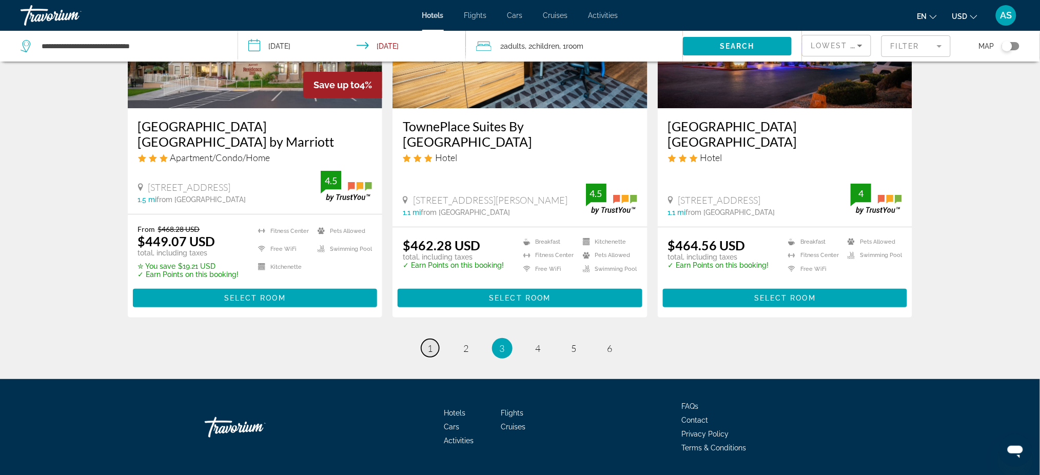
click at [431, 343] on span "1" at bounding box center [430, 348] width 5 height 11
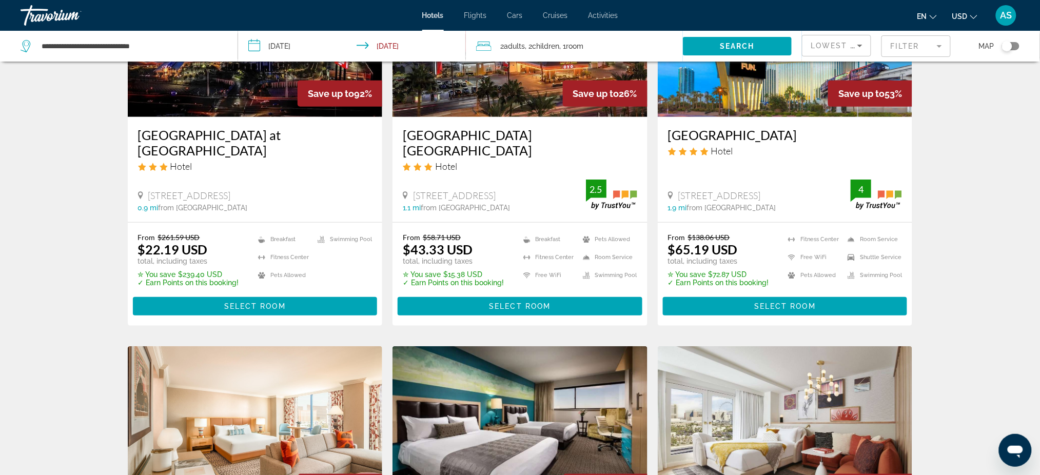
scroll to position [137, 0]
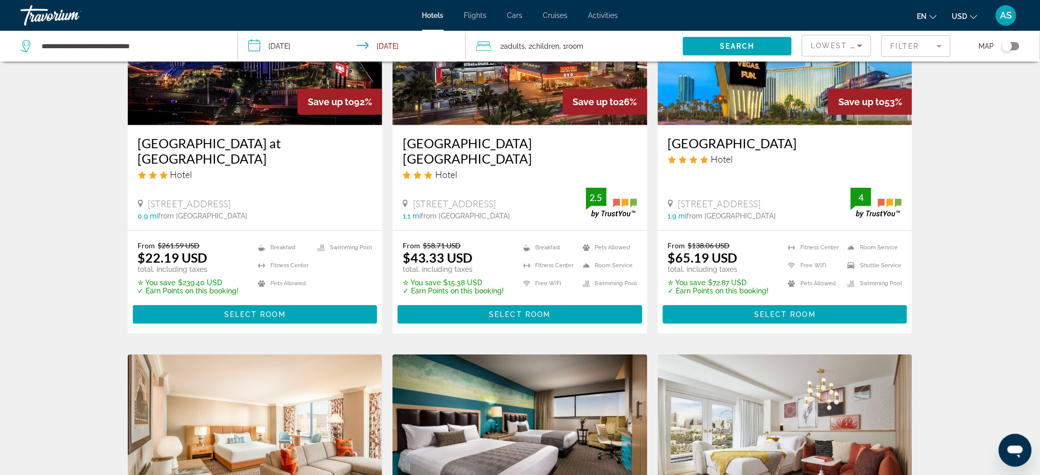
click at [760, 145] on h3 "[GEOGRAPHIC_DATA]" at bounding box center [785, 143] width 235 height 15
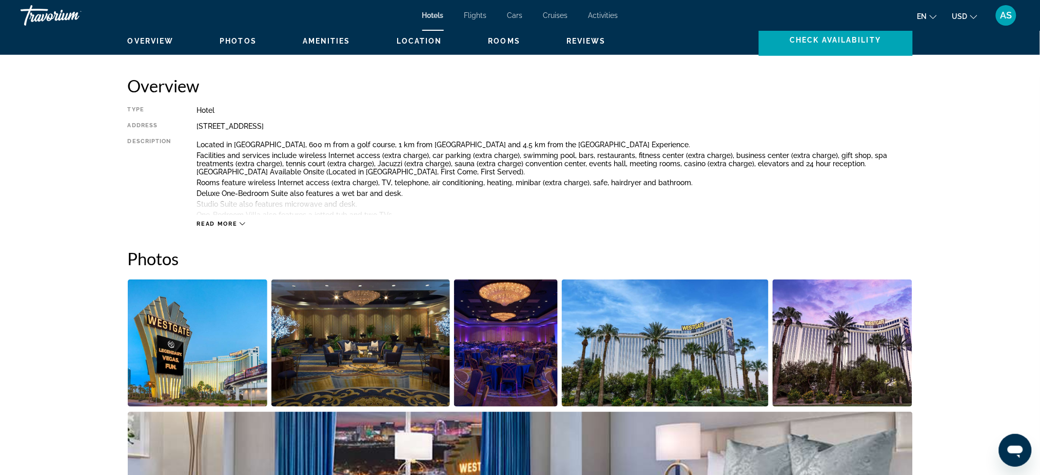
scroll to position [342, 0]
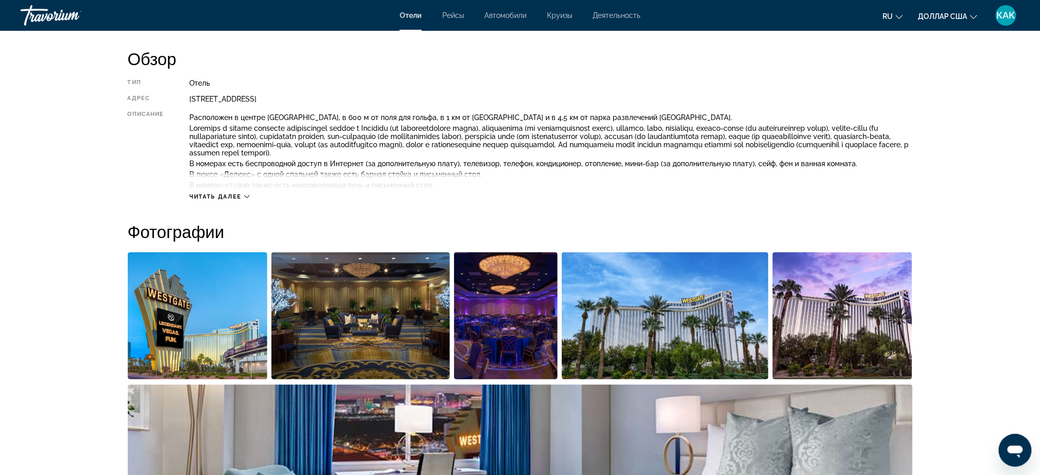
click at [236, 193] on font "Читать далее" at bounding box center [215, 196] width 52 height 7
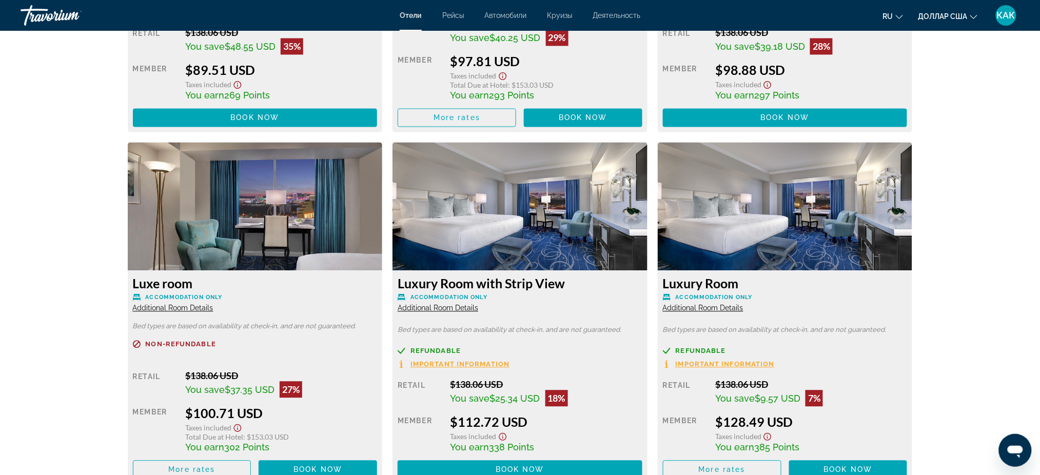
scroll to position [2121, 0]
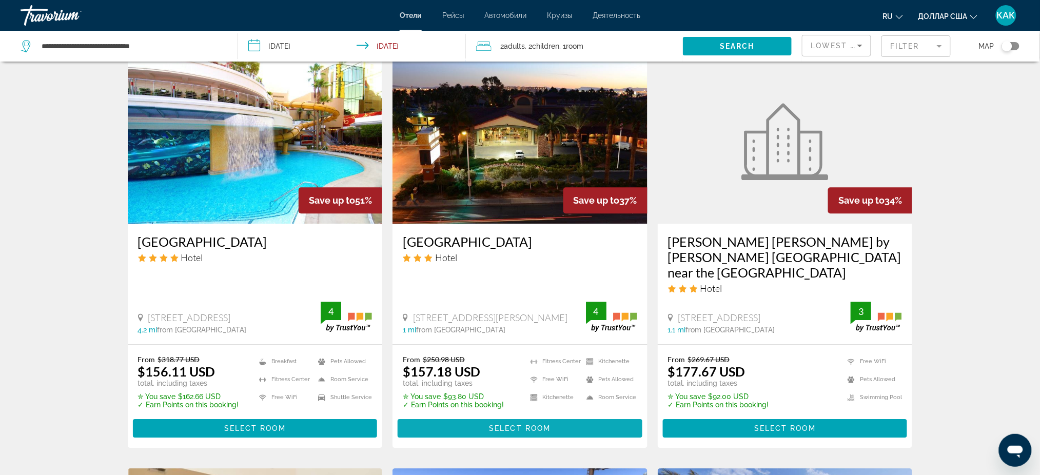
scroll to position [821, 0]
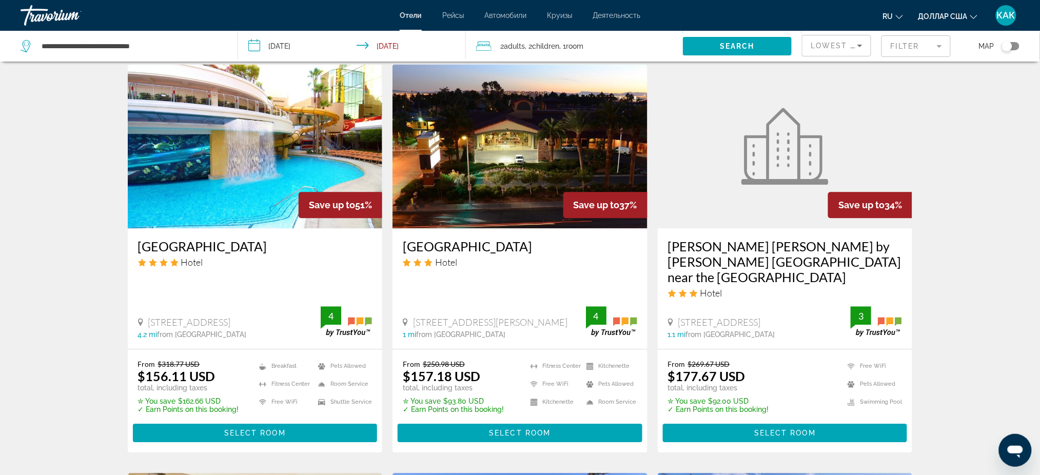
click at [501, 239] on h3 "[GEOGRAPHIC_DATA]" at bounding box center [520, 246] width 235 height 15
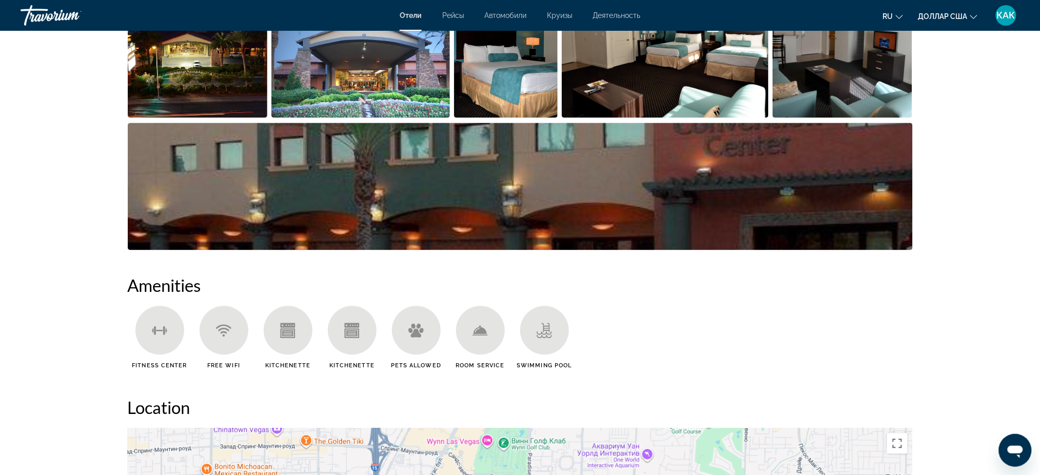
scroll to position [684, 0]
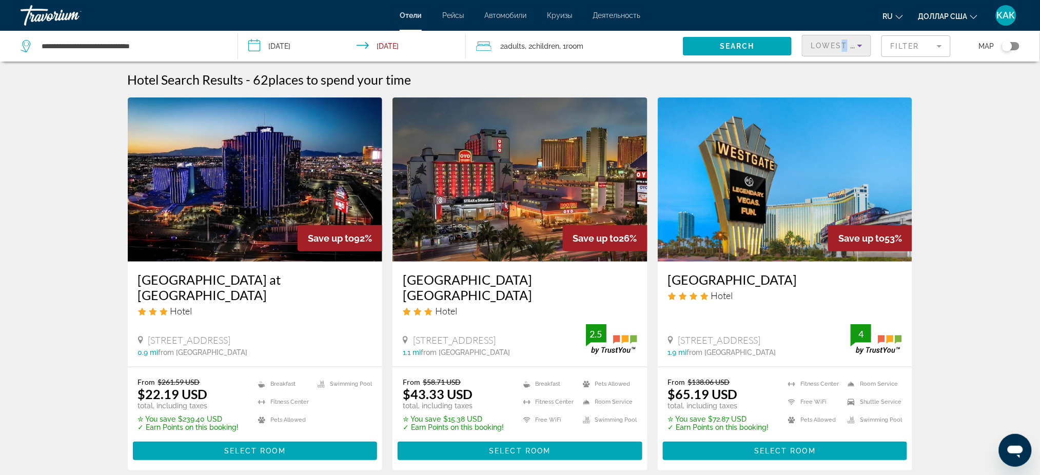
click at [845, 44] on span "Lowest Price" at bounding box center [844, 46] width 66 height 8
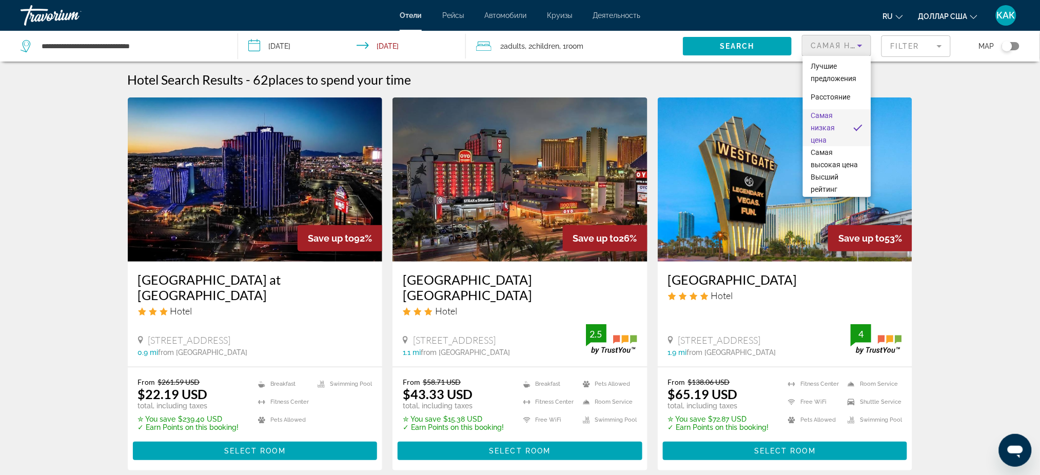
click at [908, 43] on div at bounding box center [520, 237] width 1040 height 475
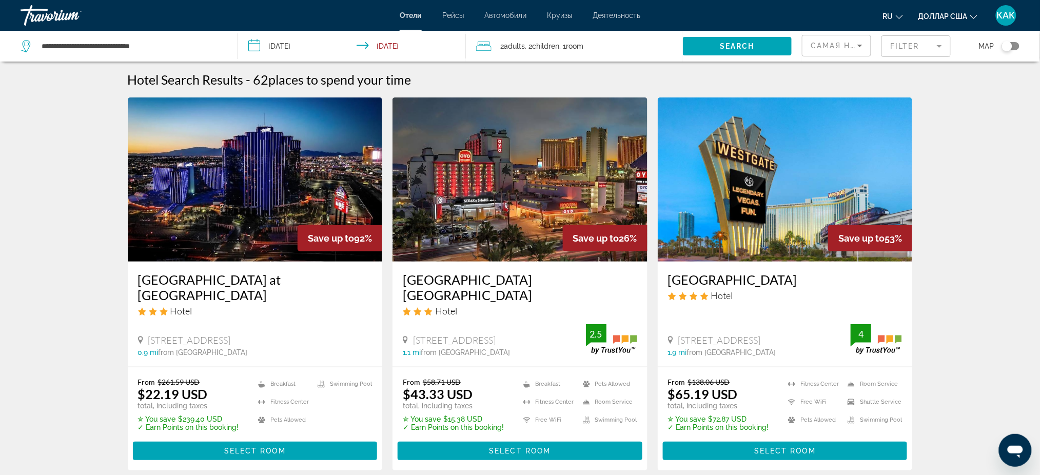
click at [908, 43] on mat-form-field "Filter" at bounding box center [916, 46] width 69 height 22
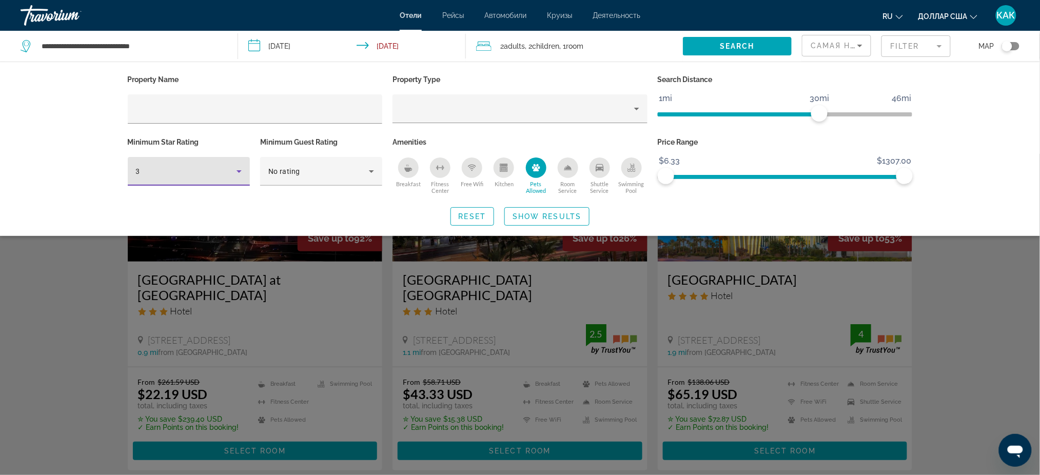
click at [204, 173] on div "3" at bounding box center [186, 171] width 101 height 12
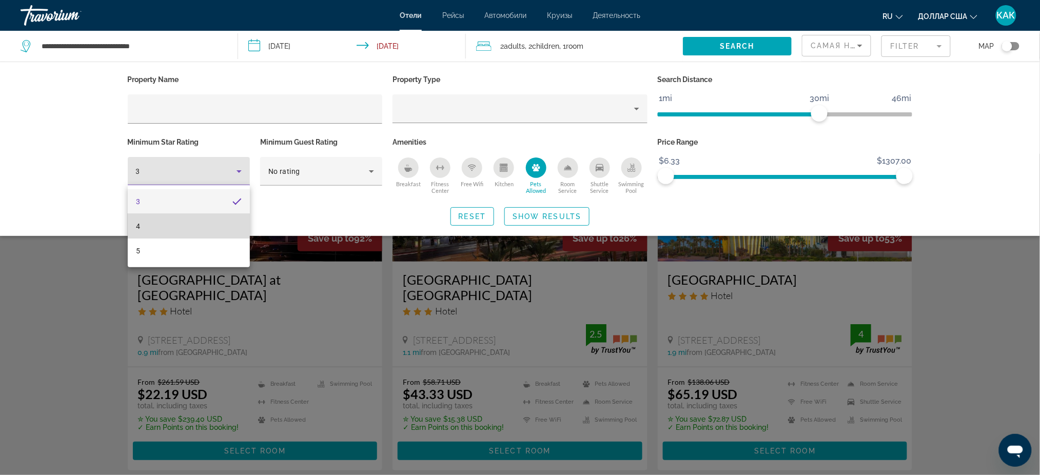
click at [159, 225] on mat-option "4" at bounding box center [189, 226] width 122 height 25
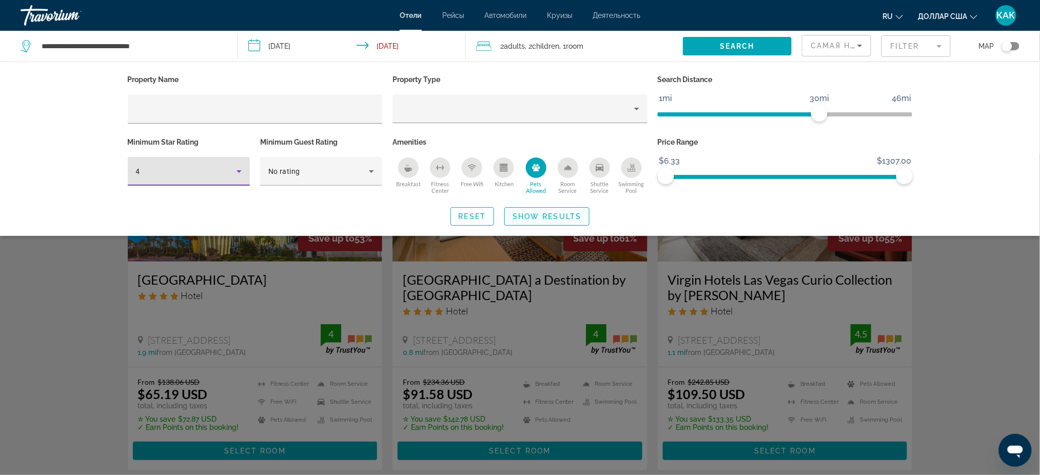
click at [535, 218] on span "Show Results" at bounding box center [547, 216] width 69 height 8
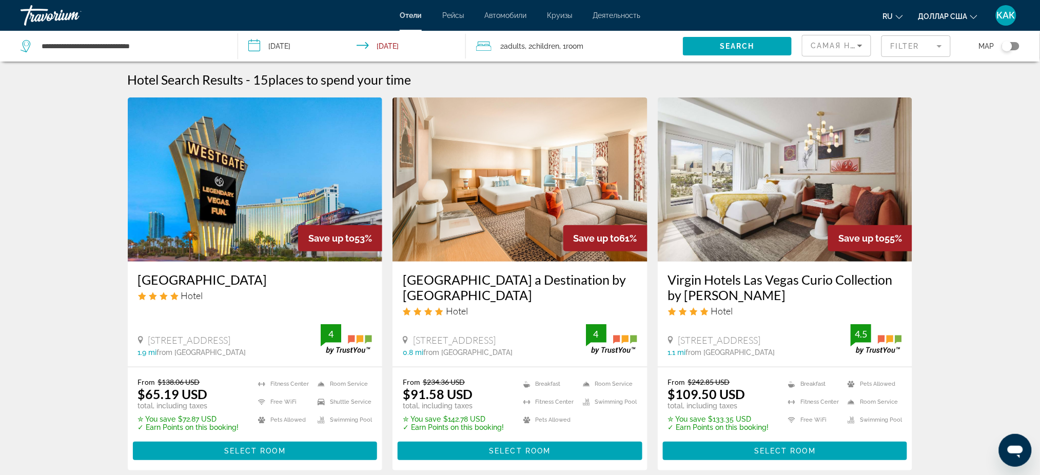
click at [720, 280] on h3 "Virgin Hotels Las Vegas Curio Collection by [PERSON_NAME]" at bounding box center [785, 287] width 235 height 31
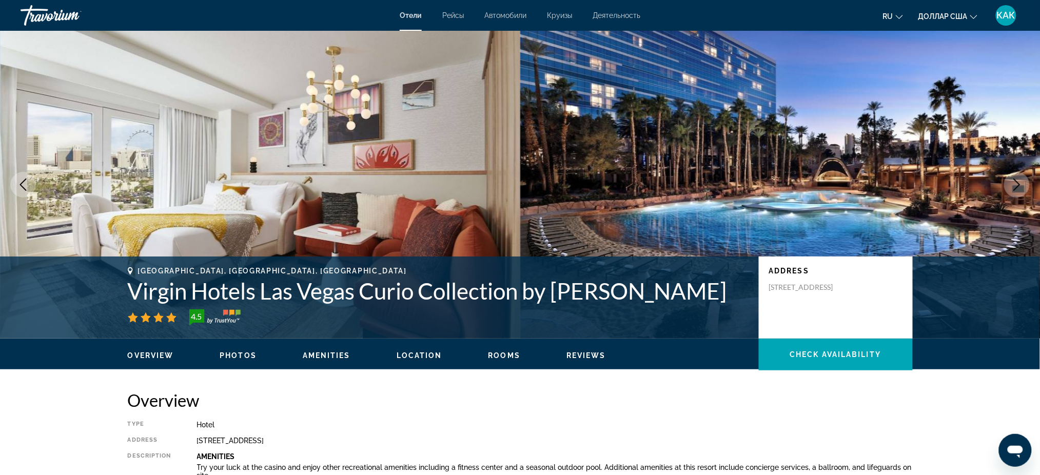
click at [1012, 187] on icon "Next image" at bounding box center [1017, 185] width 12 height 12
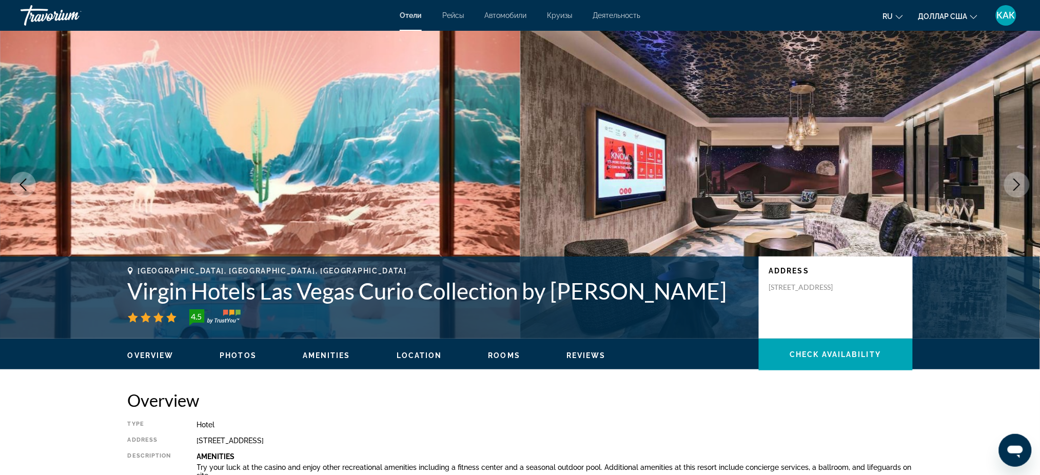
click at [1013, 180] on icon "Next image" at bounding box center [1017, 185] width 12 height 12
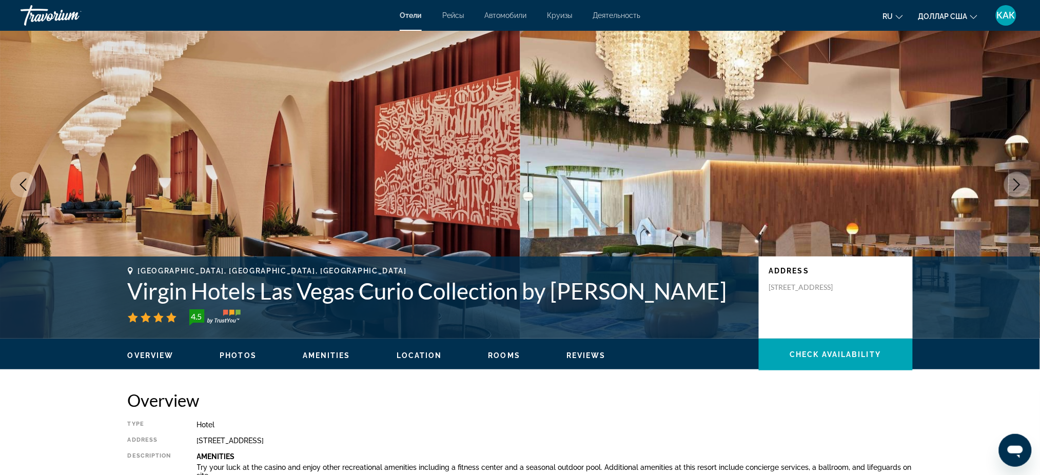
click at [1013, 180] on icon "Next image" at bounding box center [1017, 185] width 12 height 12
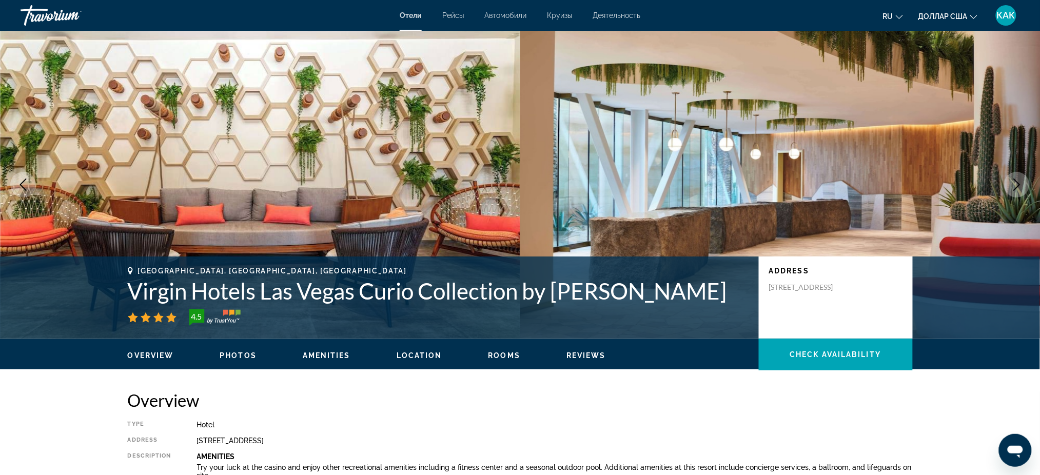
click at [1013, 180] on icon "Next image" at bounding box center [1017, 185] width 12 height 12
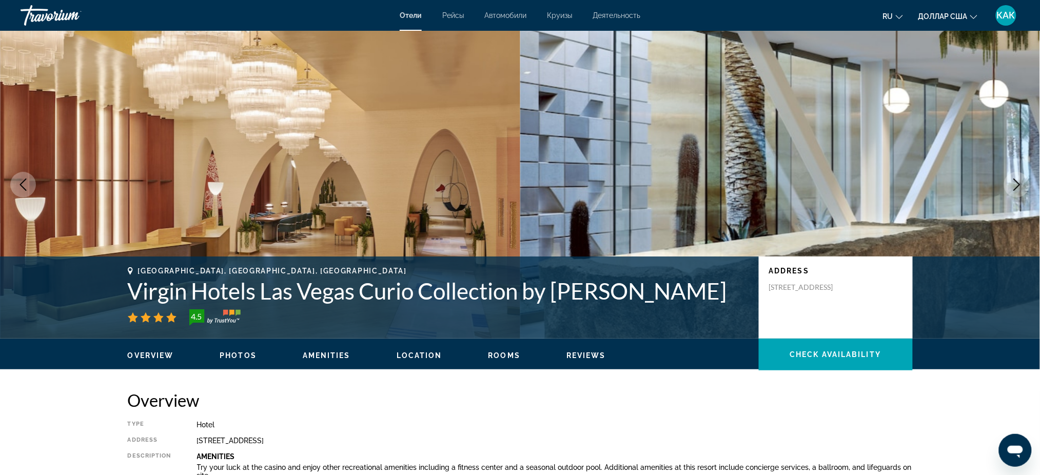
click at [1013, 180] on icon "Next image" at bounding box center [1017, 185] width 12 height 12
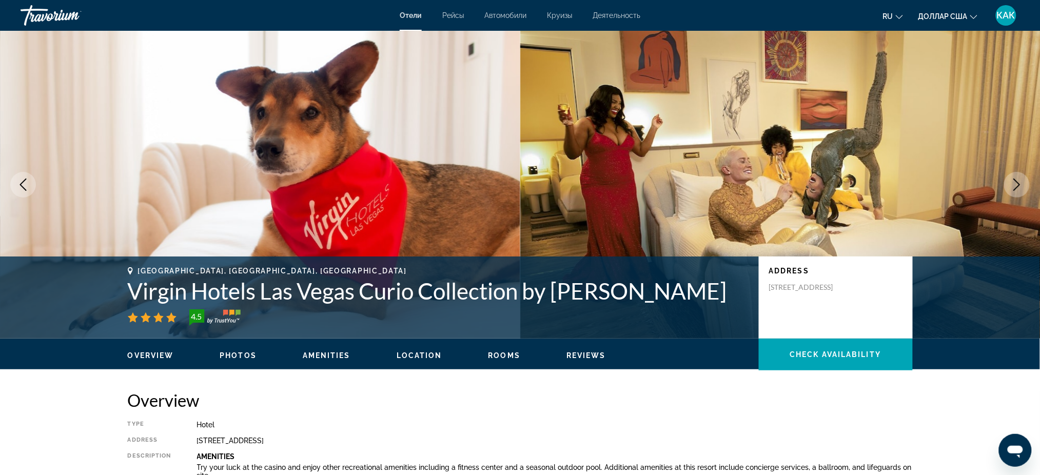
click at [1013, 180] on icon "Next image" at bounding box center [1017, 185] width 12 height 12
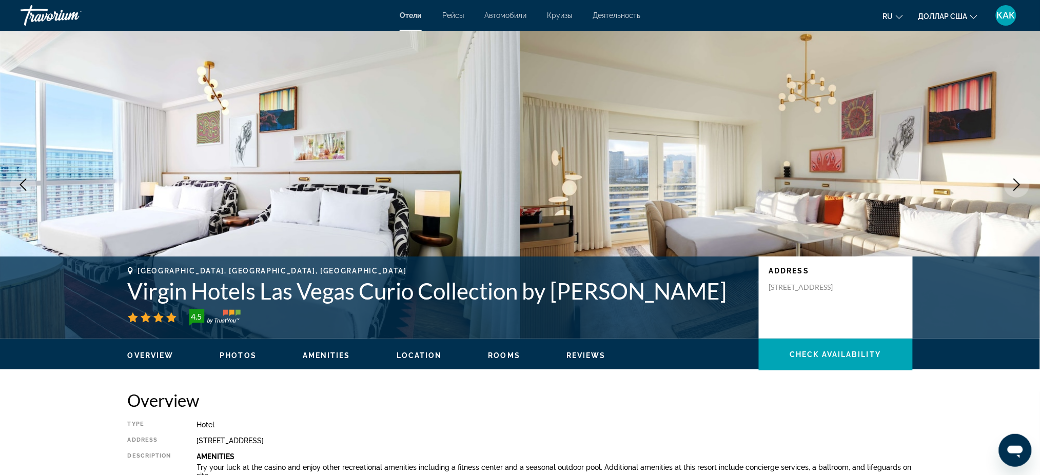
click at [1013, 180] on icon "Next image" at bounding box center [1017, 185] width 12 height 12
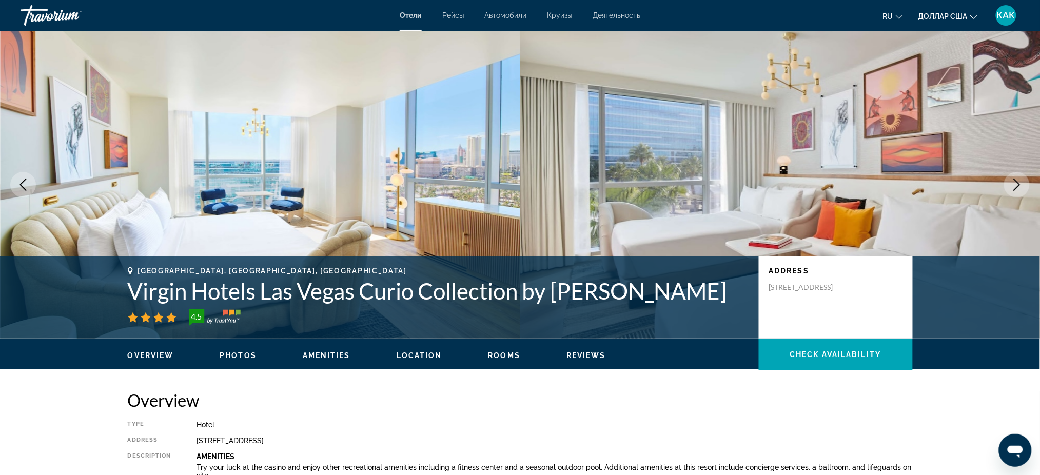
click at [1013, 180] on icon "Next image" at bounding box center [1017, 185] width 12 height 12
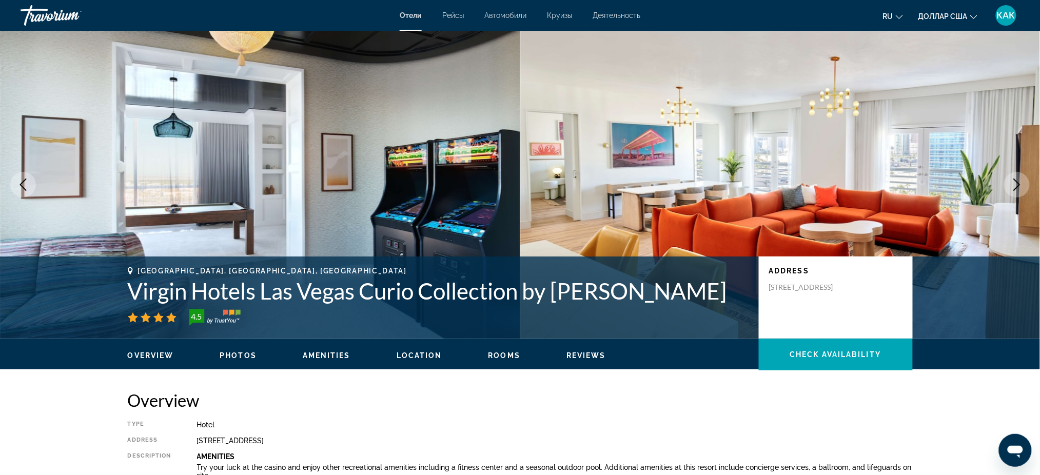
click at [1013, 180] on icon "Next image" at bounding box center [1017, 185] width 12 height 12
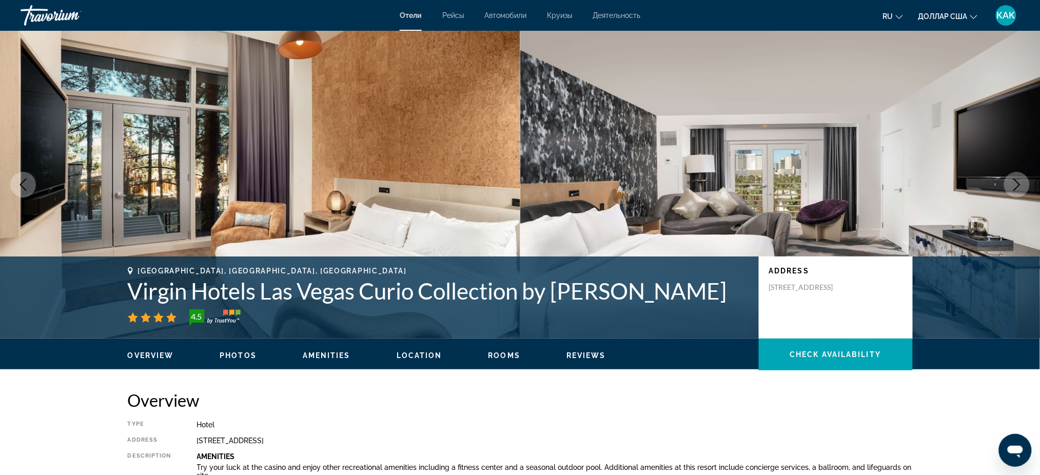
click at [1013, 180] on icon "Next image" at bounding box center [1017, 185] width 12 height 12
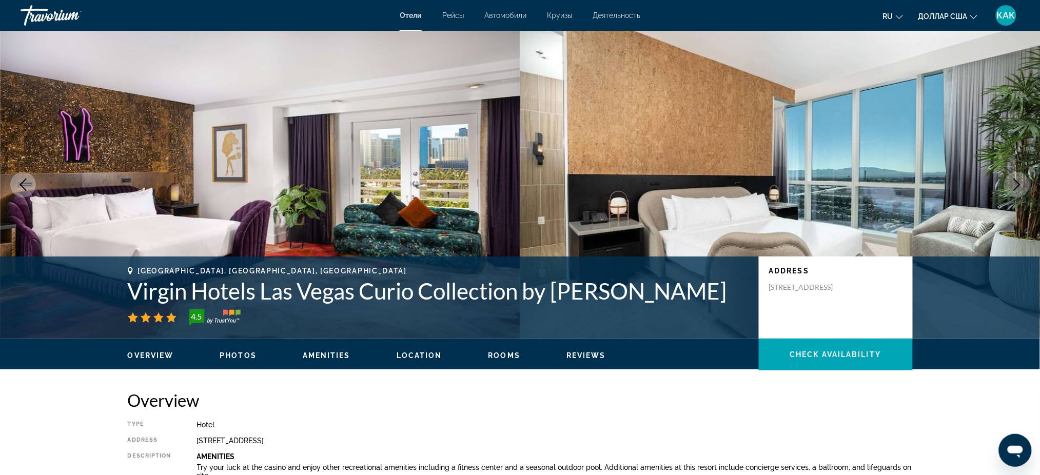
click at [1013, 180] on icon "Next image" at bounding box center [1017, 185] width 12 height 12
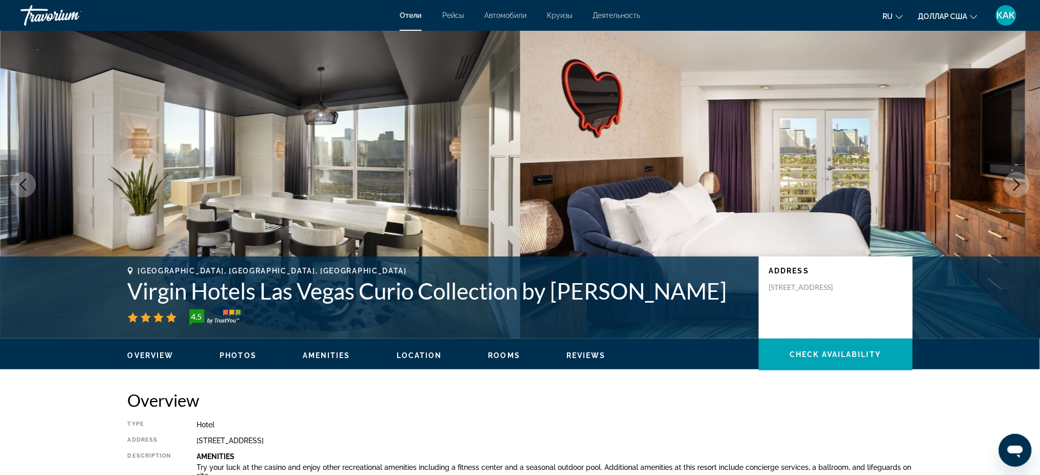
click at [1013, 180] on icon "Next image" at bounding box center [1017, 185] width 12 height 12
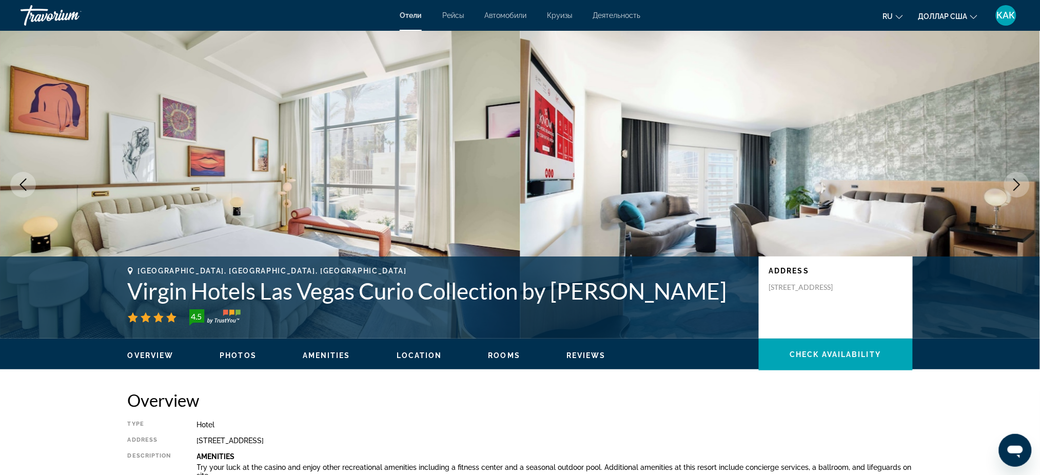
click at [1013, 180] on icon "Next image" at bounding box center [1017, 185] width 12 height 12
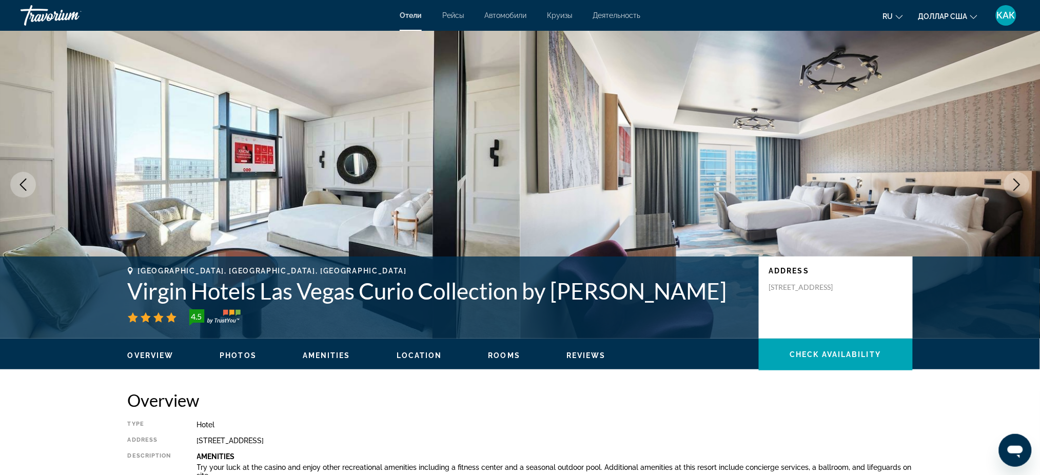
click at [1013, 180] on icon "Next image" at bounding box center [1017, 185] width 12 height 12
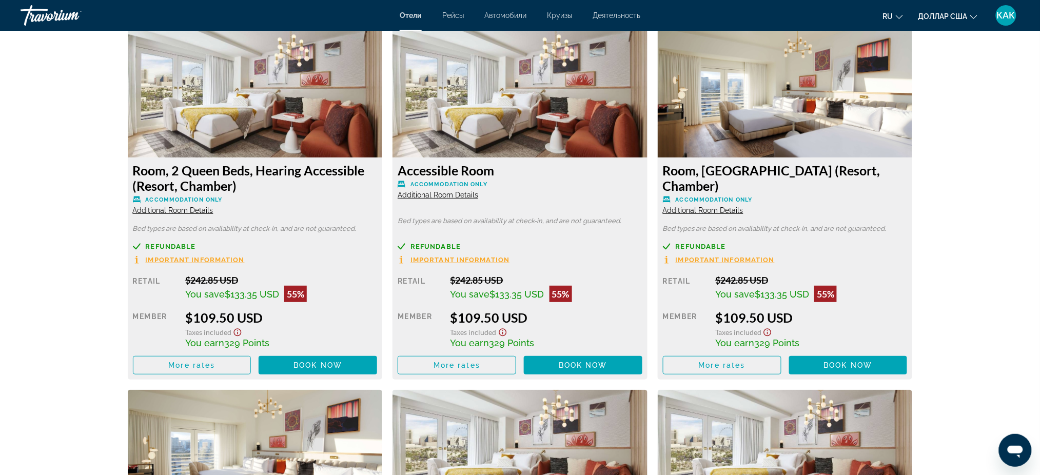
scroll to position [1437, 0]
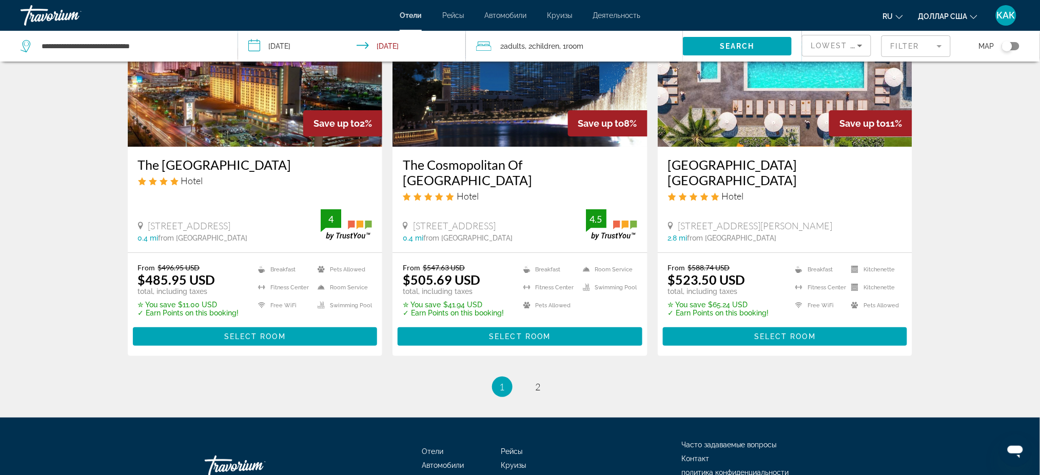
scroll to position [1300, 0]
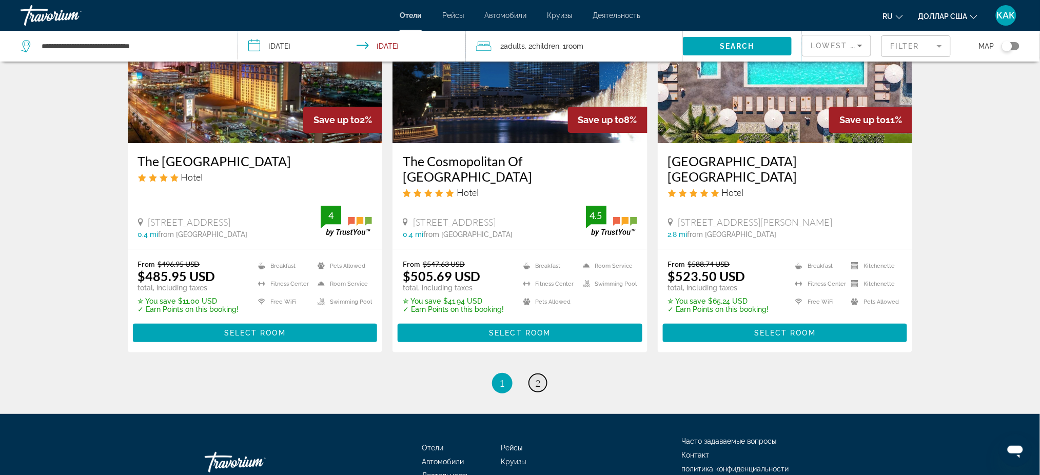
click at [536, 378] on span "2" at bounding box center [538, 383] width 5 height 11
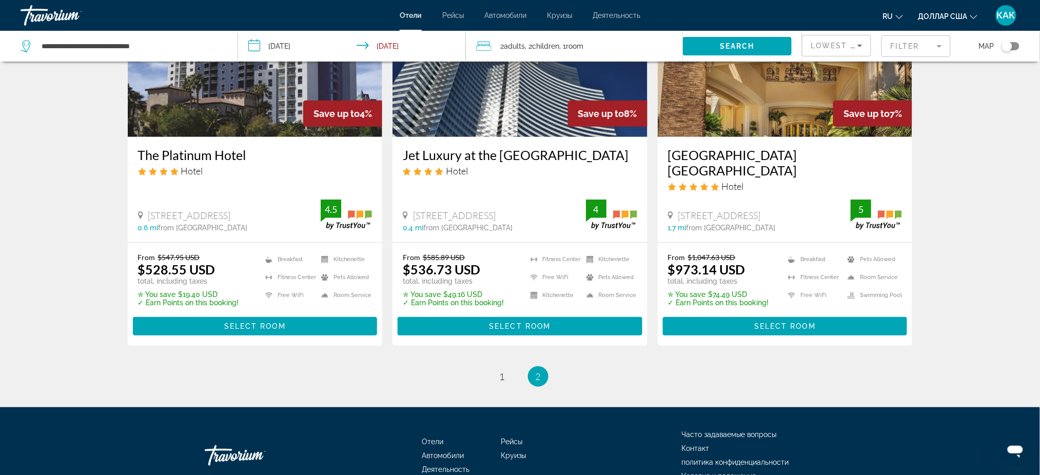
scroll to position [167, 0]
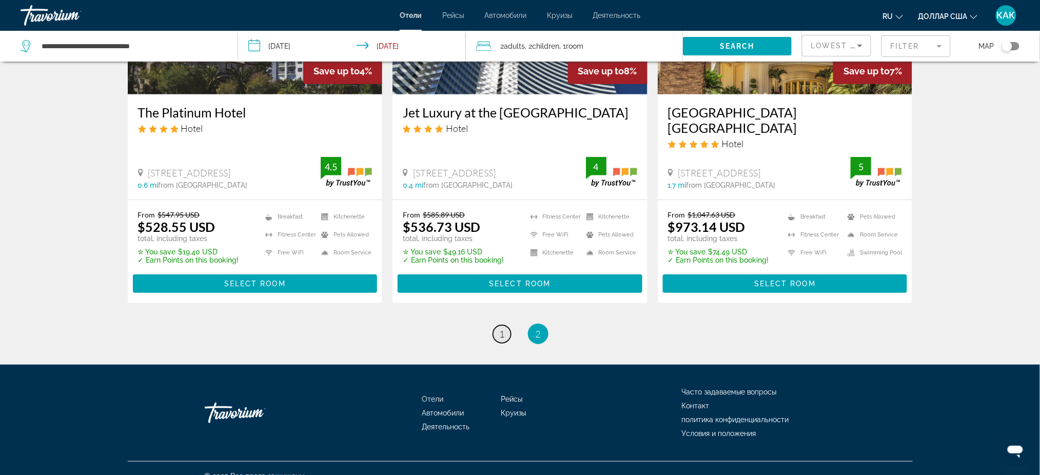
click at [507, 325] on link "page 1" at bounding box center [502, 334] width 18 height 18
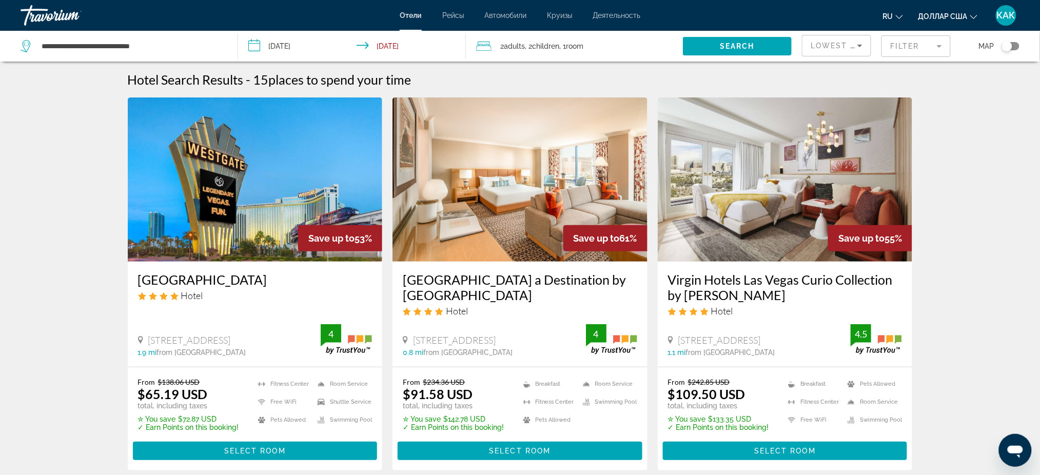
click at [912, 48] on mat-form-field "Filter" at bounding box center [916, 46] width 69 height 22
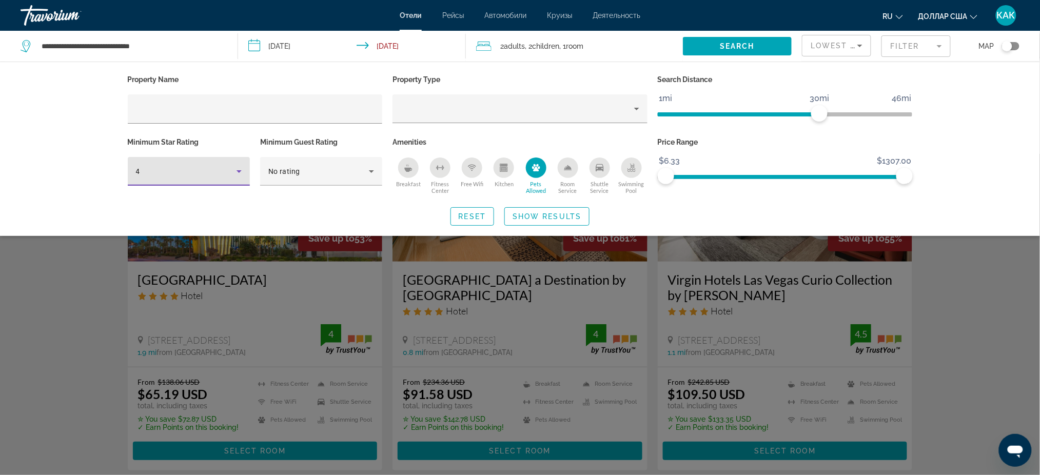
click at [163, 173] on div "4" at bounding box center [186, 171] width 101 height 12
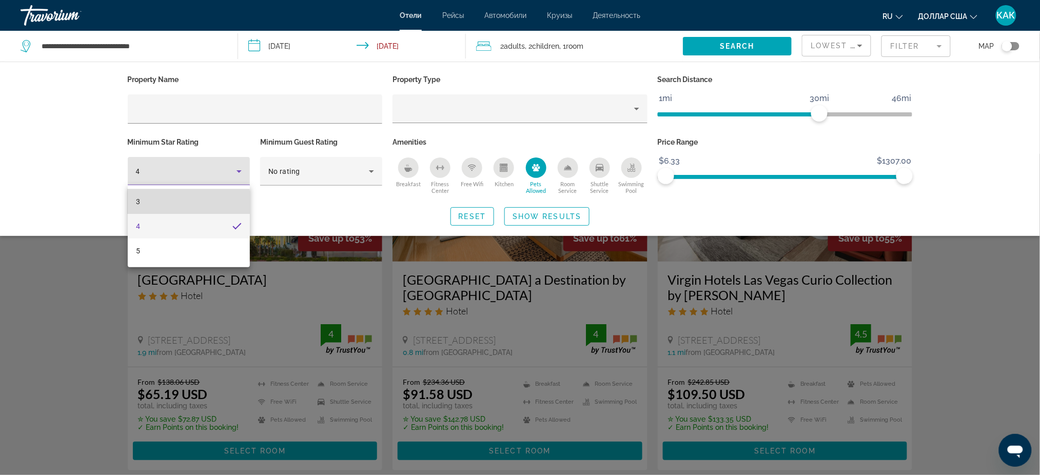
click at [158, 204] on mat-option "3" at bounding box center [189, 201] width 122 height 25
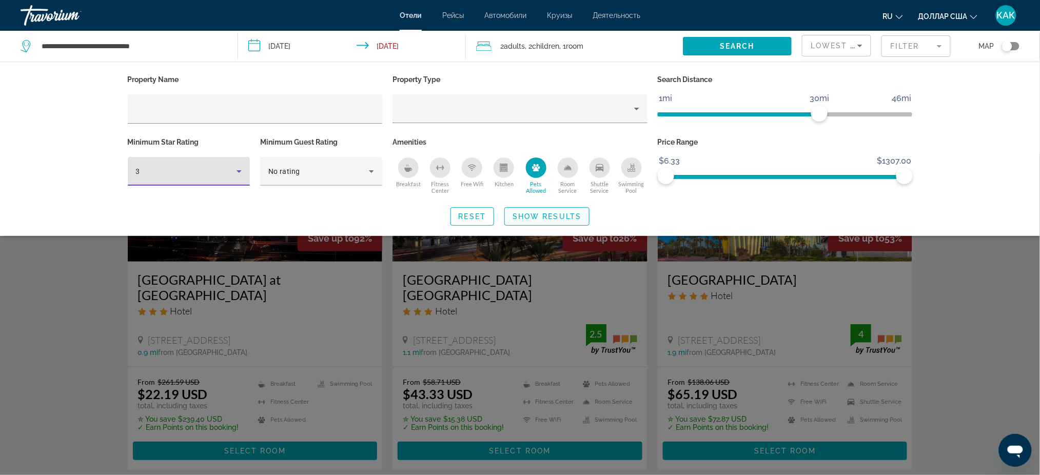
click at [540, 218] on span "Show Results" at bounding box center [547, 216] width 69 height 8
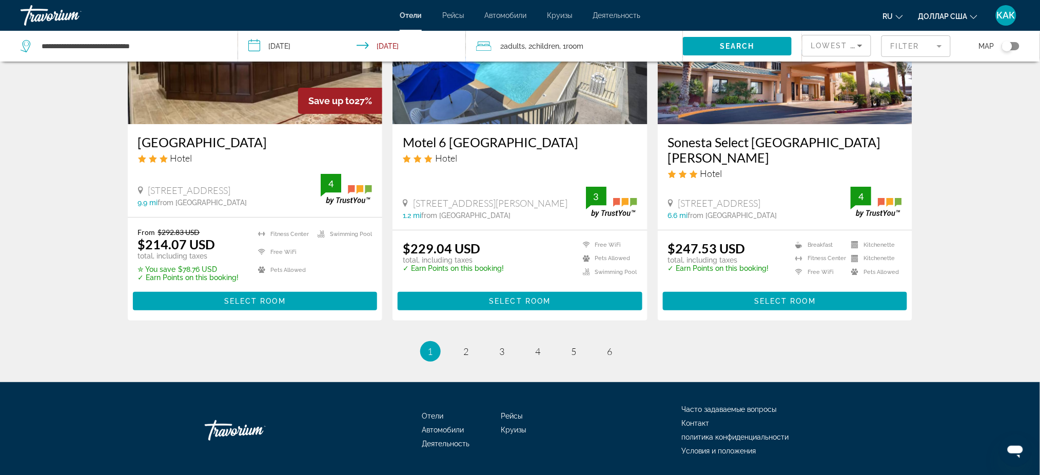
scroll to position [1335, 0]
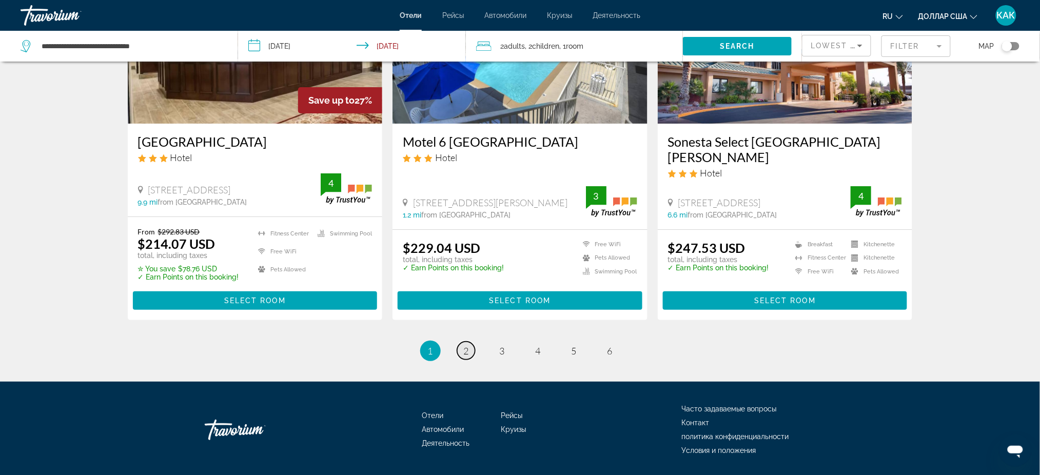
click at [465, 345] on span "2" at bounding box center [466, 350] width 5 height 11
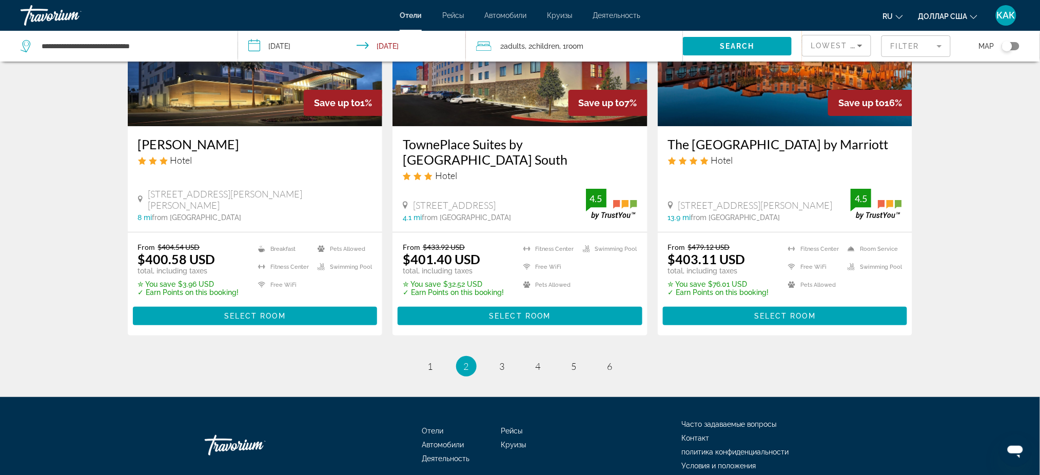
scroll to position [1366, 0]
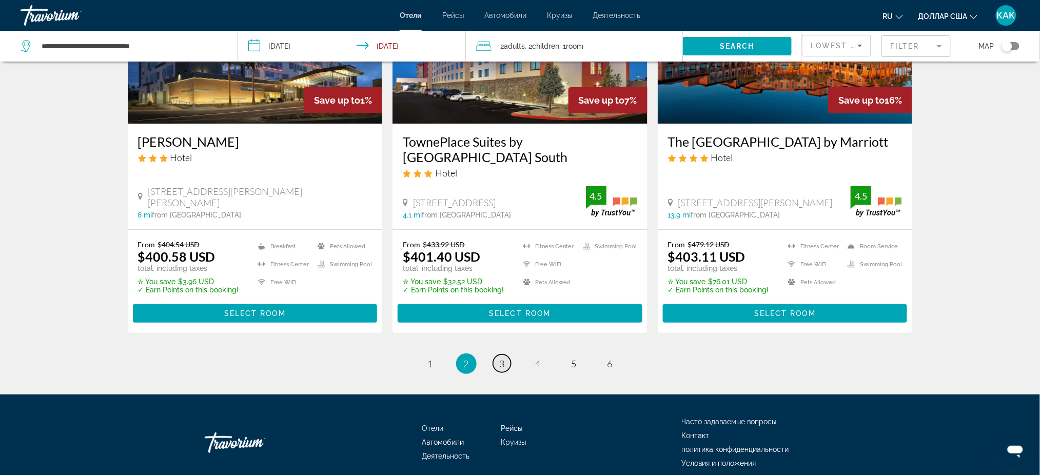
click at [503, 358] on span "3" at bounding box center [502, 363] width 5 height 11
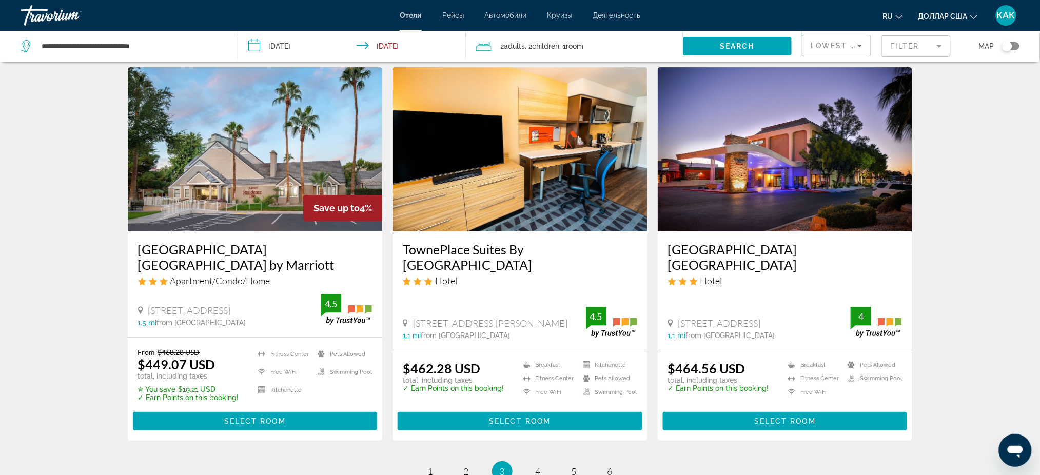
scroll to position [1232, 0]
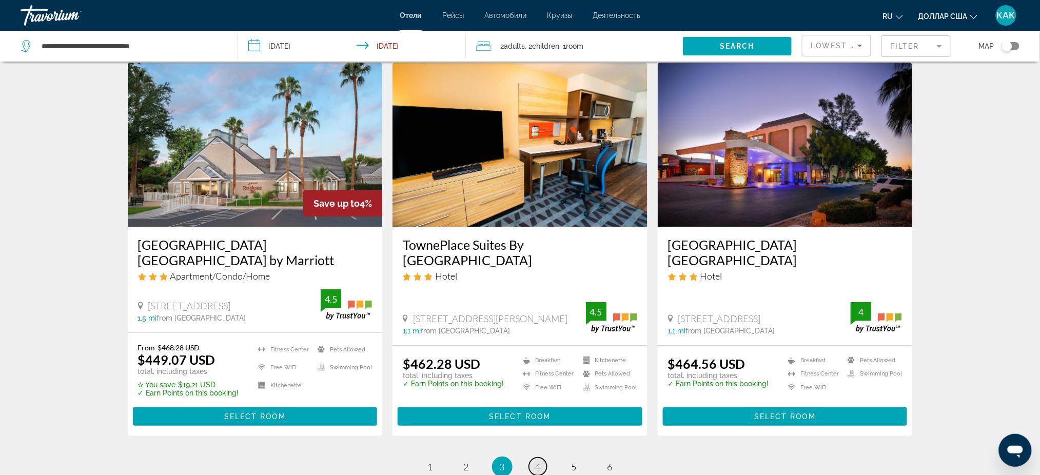
click at [540, 461] on span "4" at bounding box center [538, 466] width 5 height 11
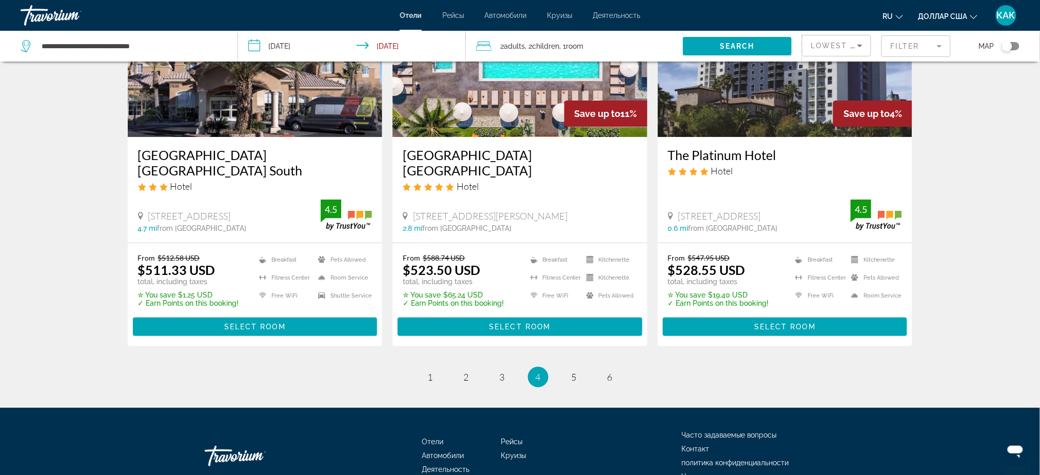
scroll to position [1338, 0]
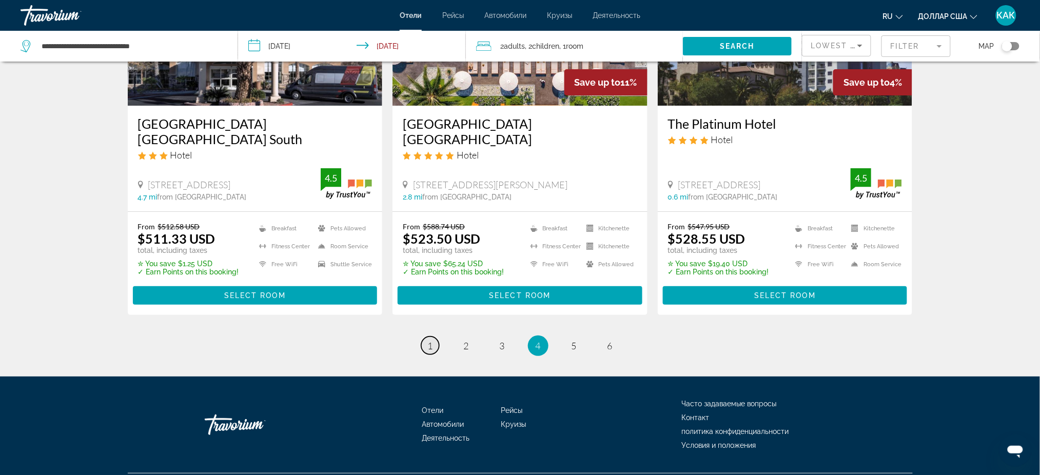
click at [422, 337] on link "page 1" at bounding box center [430, 346] width 18 height 18
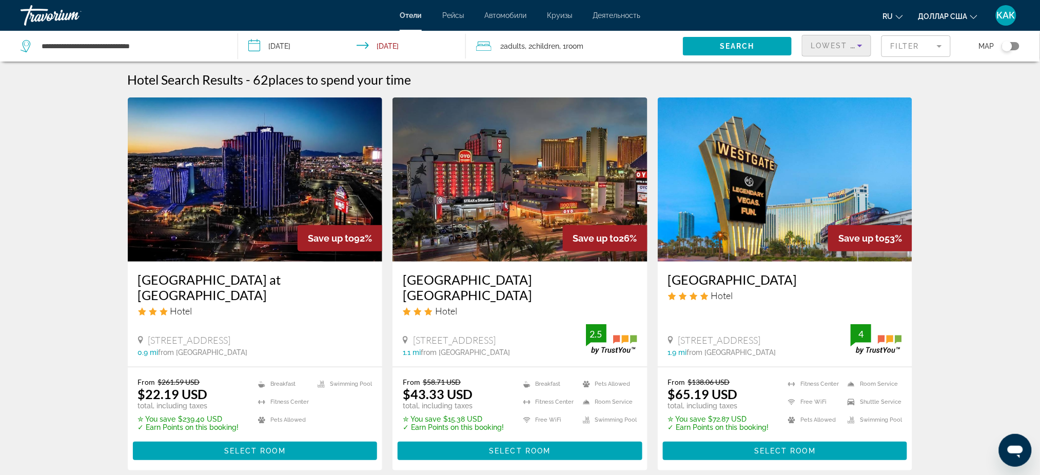
click at [836, 46] on span "Lowest Price" at bounding box center [844, 46] width 66 height 8
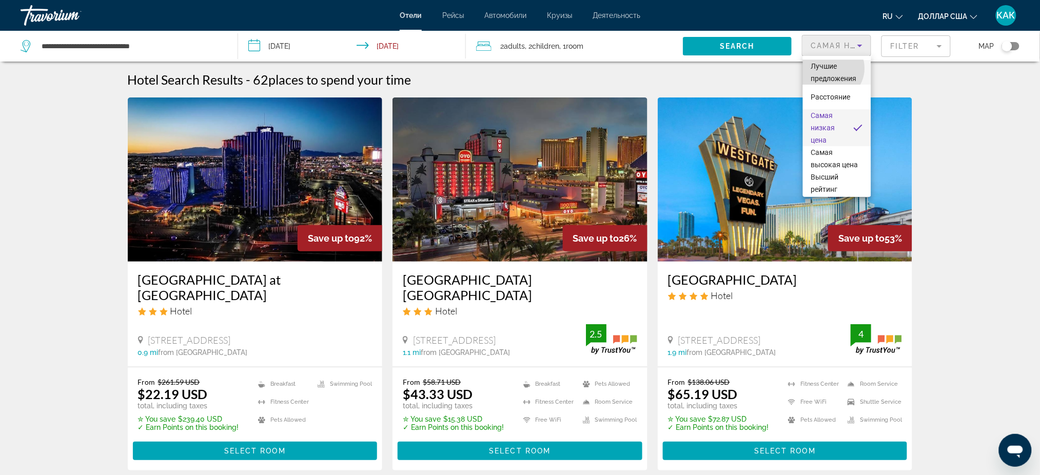
click at [831, 68] on font "Лучшие предложения" at bounding box center [834, 72] width 46 height 21
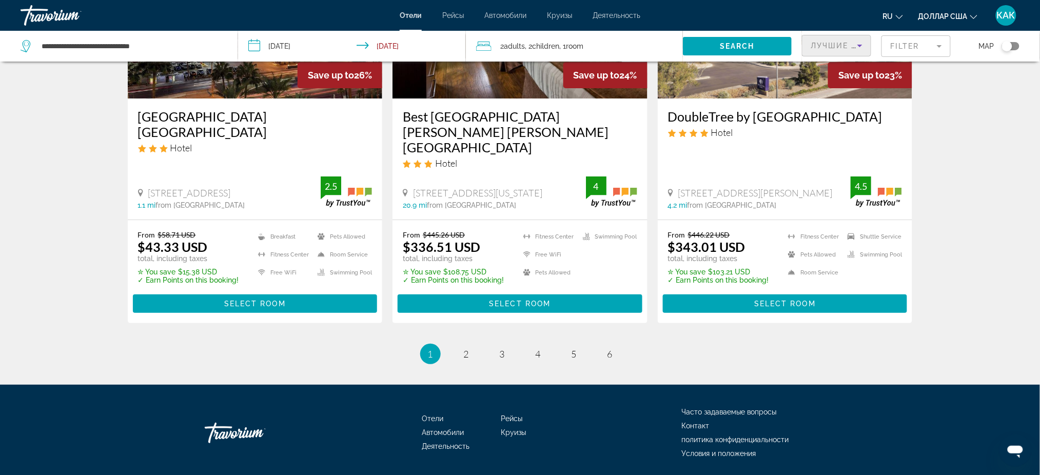
scroll to position [1350, 0]
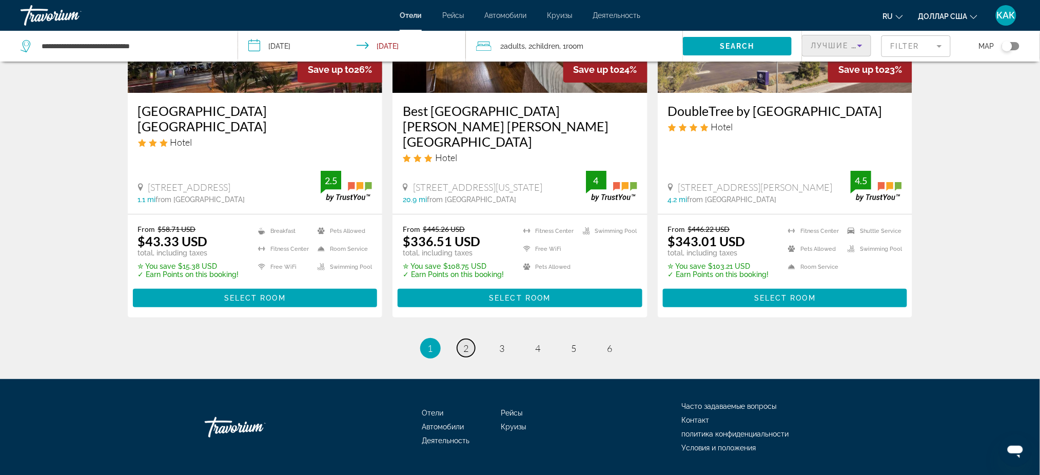
click at [468, 343] on span "2" at bounding box center [466, 348] width 5 height 11
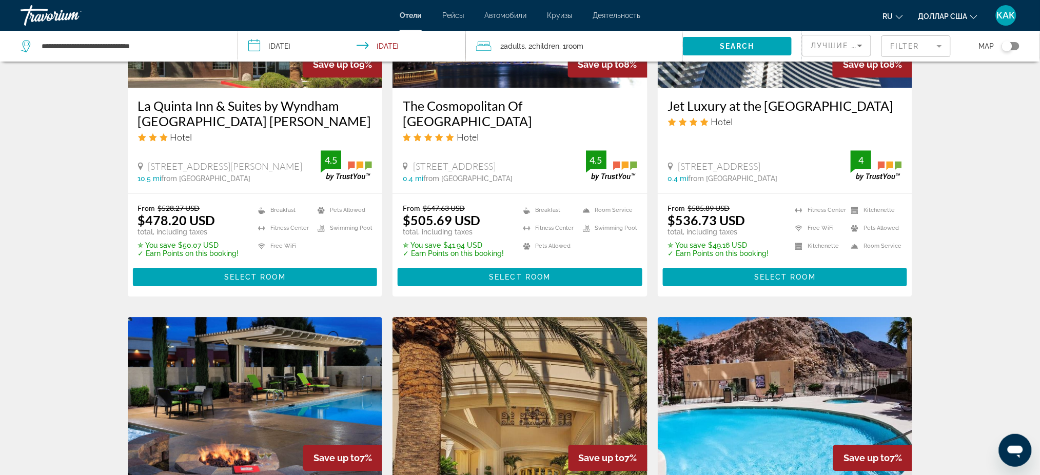
scroll to position [940, 0]
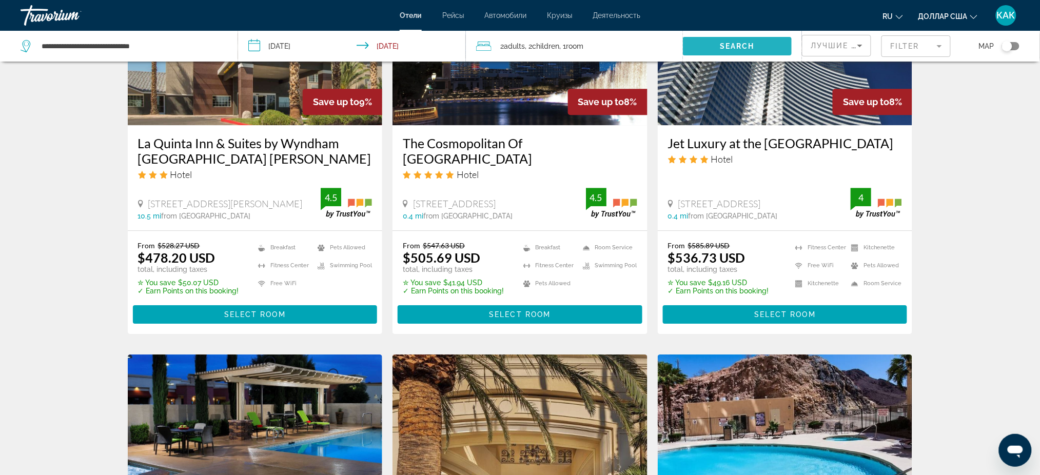
click at [734, 42] on span "Search" at bounding box center [737, 46] width 35 height 8
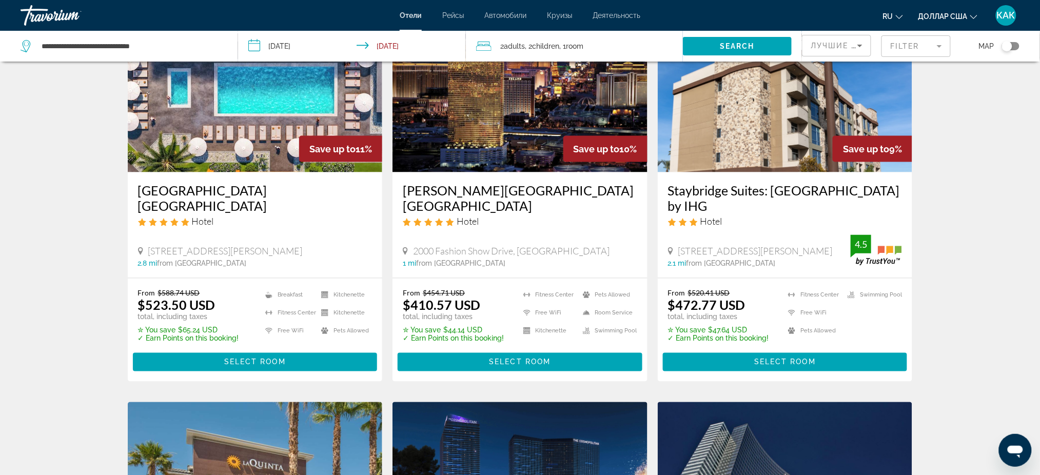
scroll to position [461, 0]
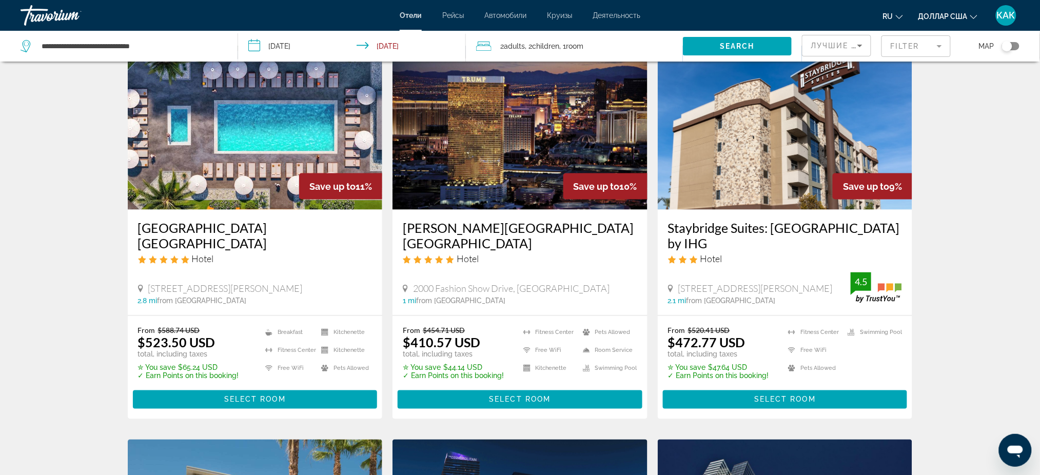
click at [934, 37] on mat-form-field "Filter" at bounding box center [916, 46] width 69 height 22
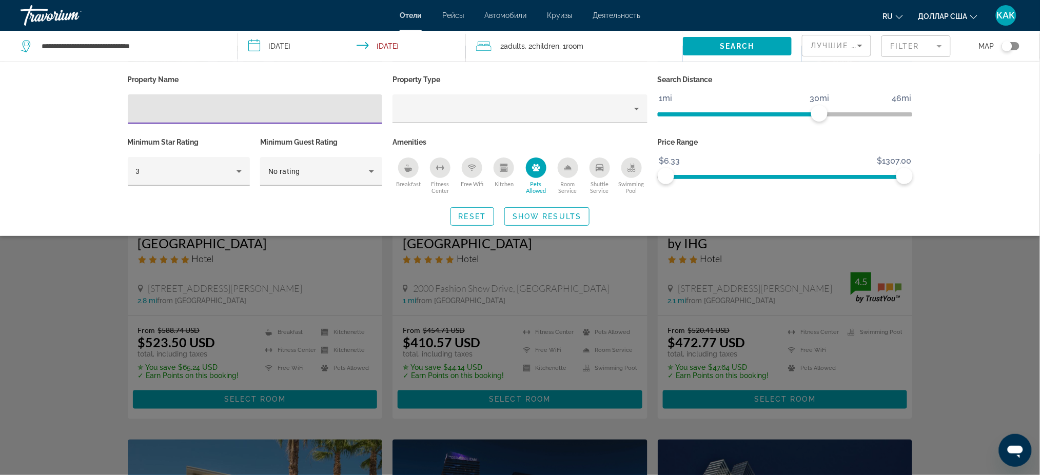
click at [235, 103] on input "Hotel Filters" at bounding box center [255, 109] width 239 height 12
paste input "**********"
drag, startPoint x: 374, startPoint y: 107, endPoint x: 327, endPoint y: 109, distance: 46.3
click at [329, 110] on div "**********" at bounding box center [255, 108] width 255 height 29
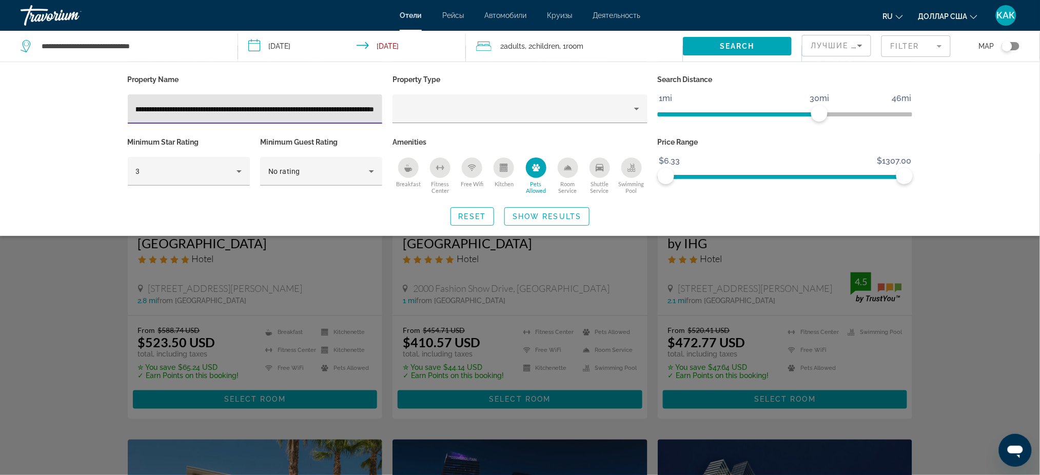
scroll to position [0, 66]
drag, startPoint x: 343, startPoint y: 105, endPoint x: 113, endPoint y: 110, distance: 230.5
click at [113, 110] on div "**********" at bounding box center [520, 148] width 826 height 153
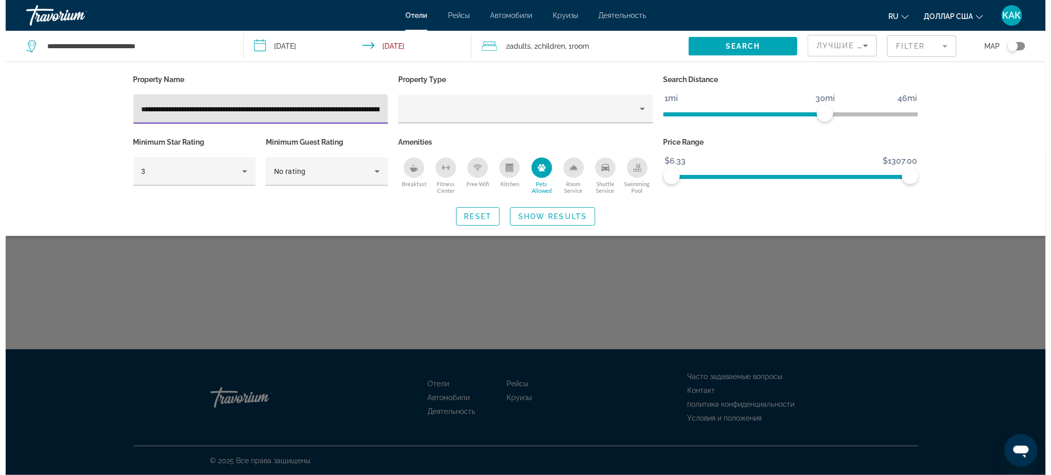
scroll to position [0, 0]
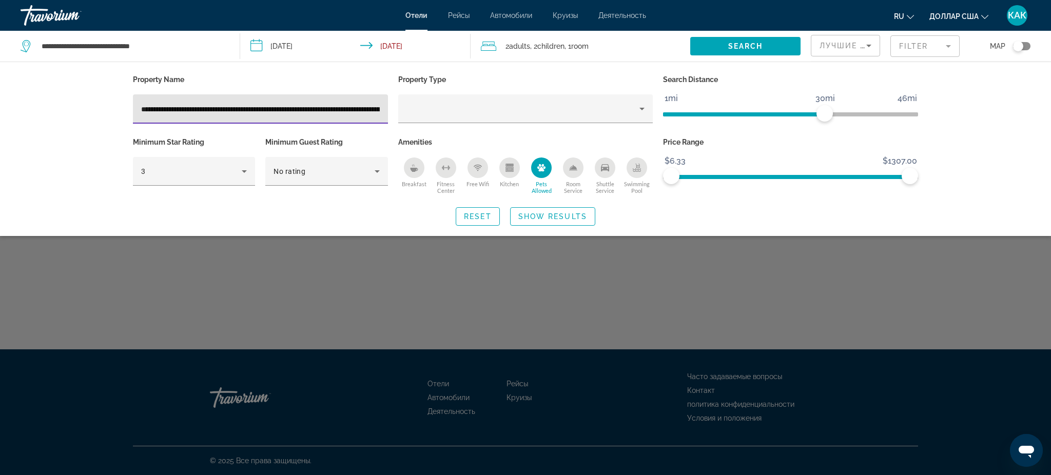
type input "********"
drag, startPoint x: 190, startPoint y: 113, endPoint x: 59, endPoint y: 110, distance: 131.4
click at [59, 110] on div "Property Name ******** Property Type Search Distance 1mi 46mi 30mi Minimum Star…" at bounding box center [525, 149] width 1051 height 175
type input "*****"
click at [544, 217] on span "Show Results" at bounding box center [552, 216] width 69 height 8
